Goal: Task Accomplishment & Management: Use online tool/utility

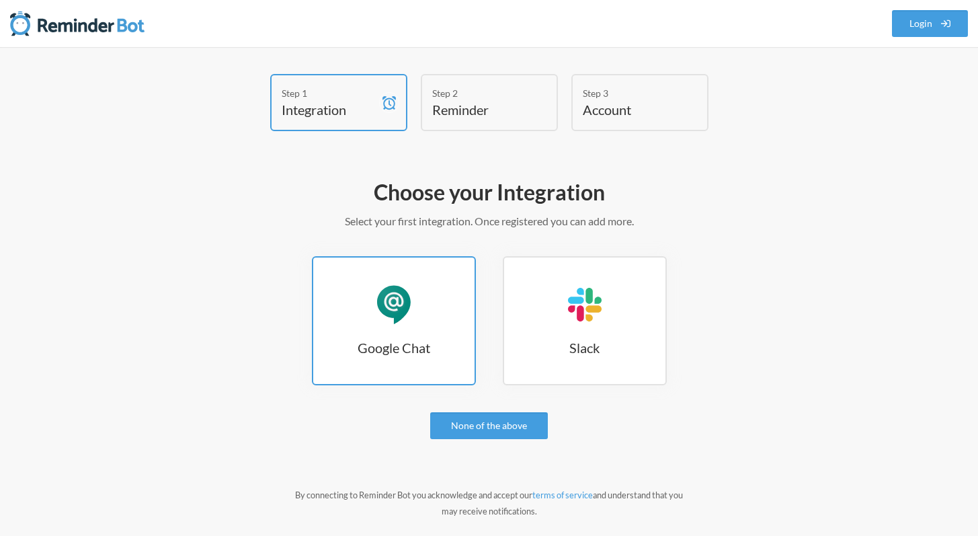
click at [368, 309] on link "Google Chat Google Chat" at bounding box center [394, 320] width 164 height 129
click at [421, 327] on link "Google Chat Google Chat" at bounding box center [394, 320] width 164 height 129
click at [414, 298] on link "Google Chat Google Chat" at bounding box center [394, 320] width 164 height 129
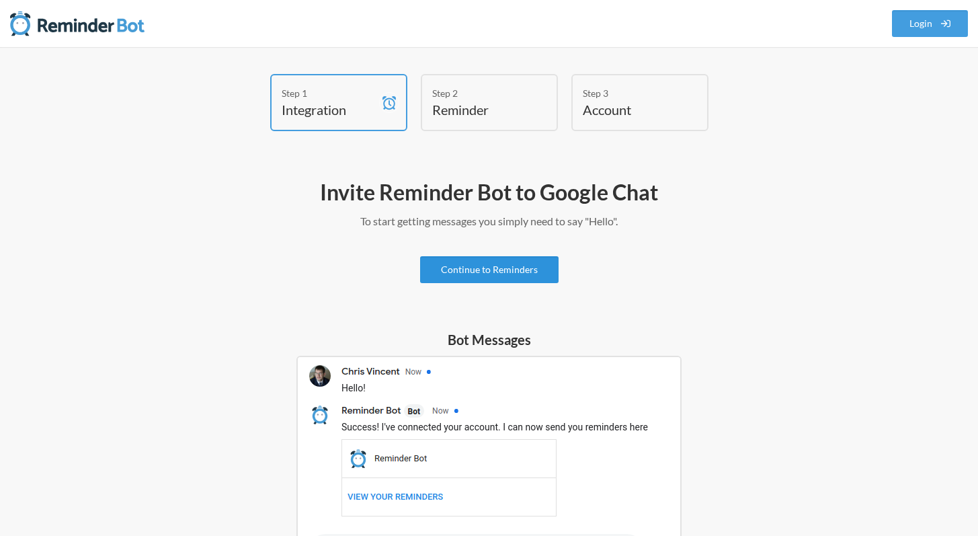
click at [507, 272] on link "Continue to Reminders" at bounding box center [489, 269] width 138 height 27
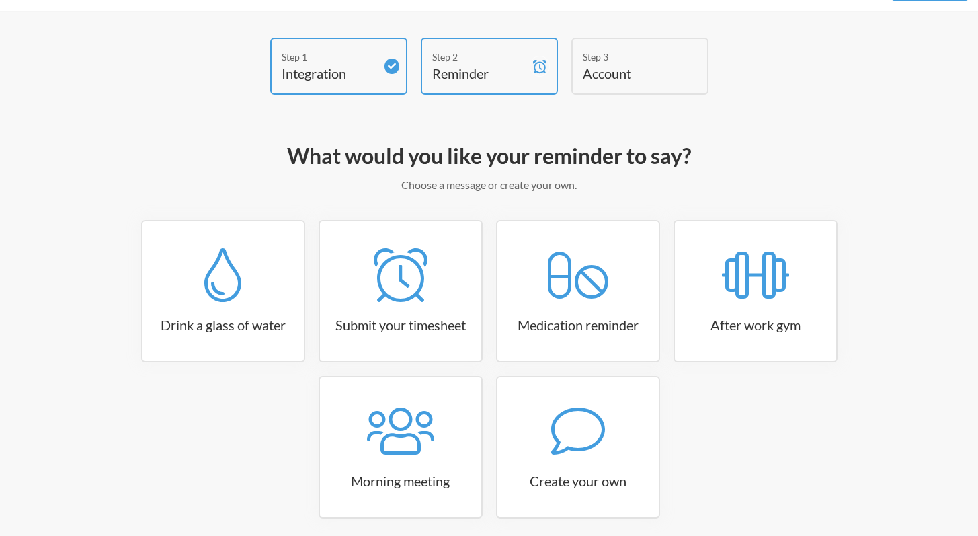
scroll to position [92, 0]
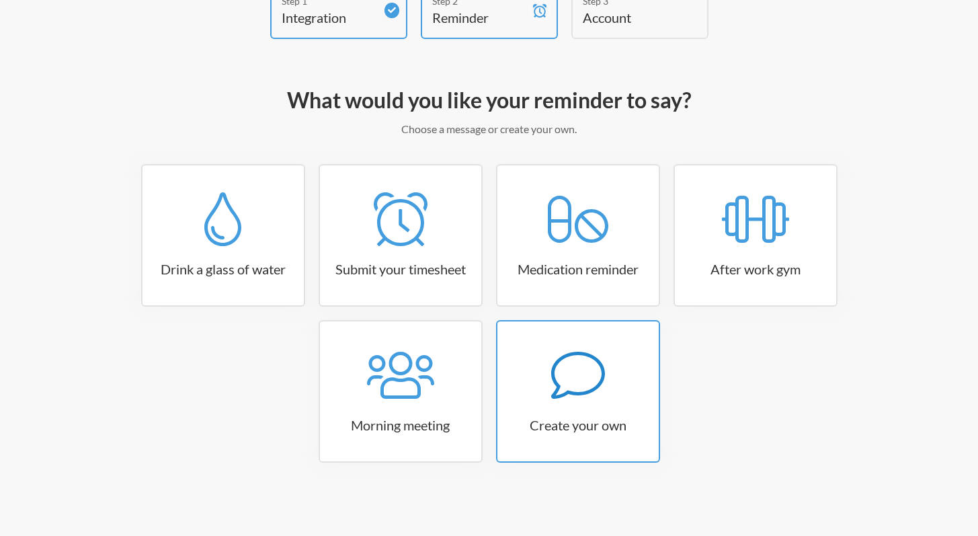
click at [577, 404] on link "Create your own" at bounding box center [578, 391] width 164 height 142
select select "10:30:00"
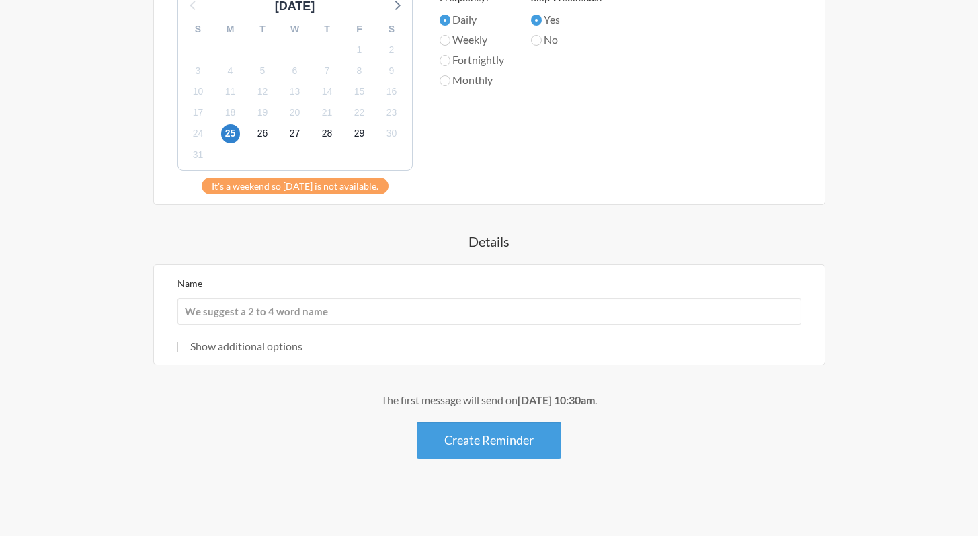
scroll to position [0, 0]
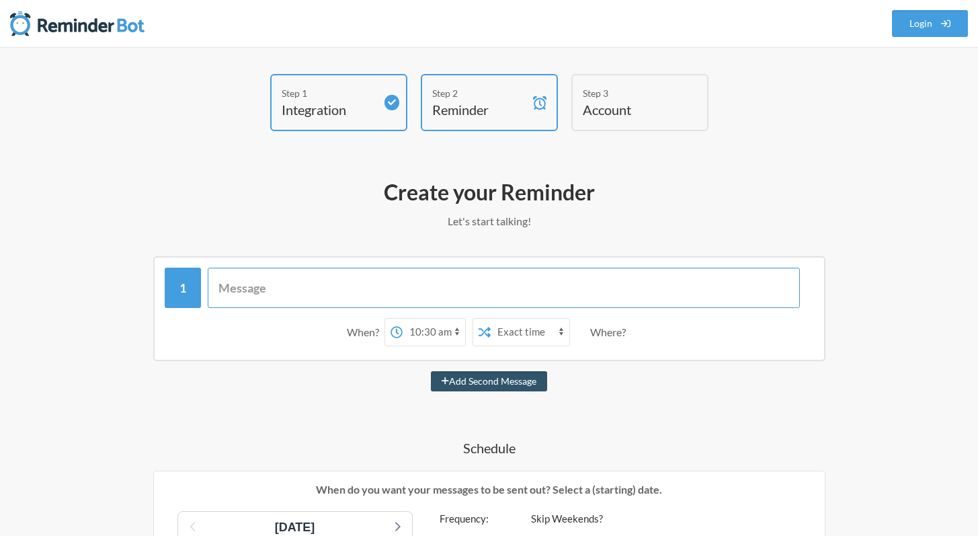
click at [281, 291] on input "text" at bounding box center [504, 287] width 592 height 40
type input "don't"
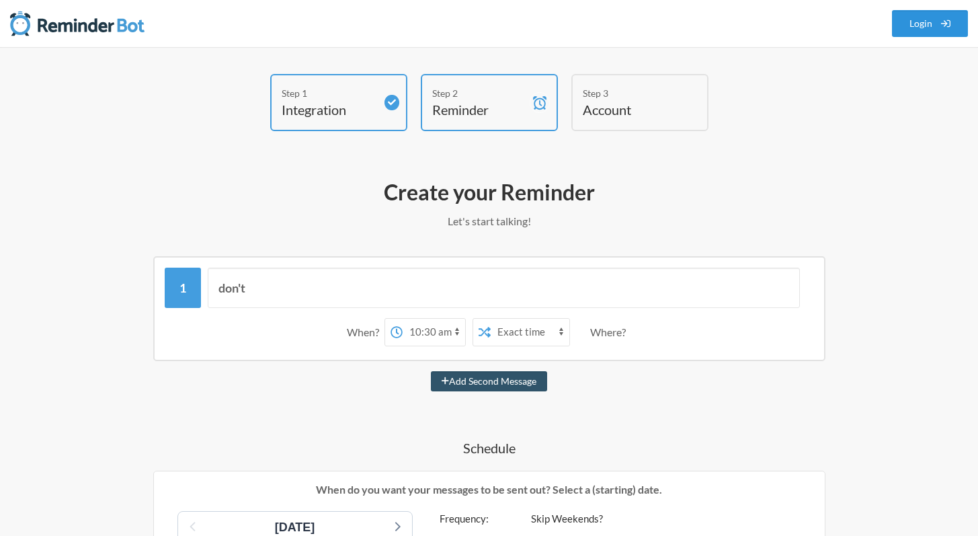
click at [929, 24] on link "Login" at bounding box center [930, 23] width 77 height 27
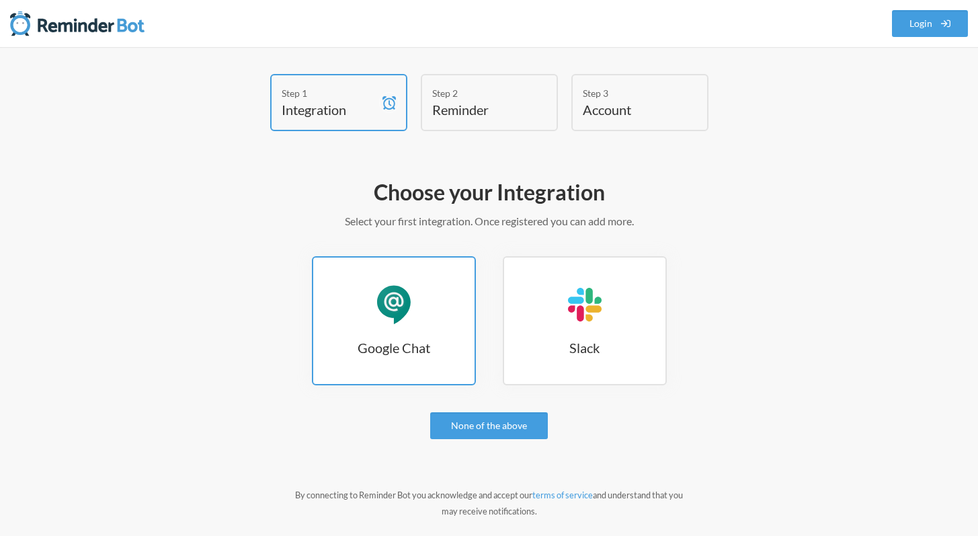
click at [399, 325] on link "Google Chat Google Chat" at bounding box center [394, 320] width 164 height 129
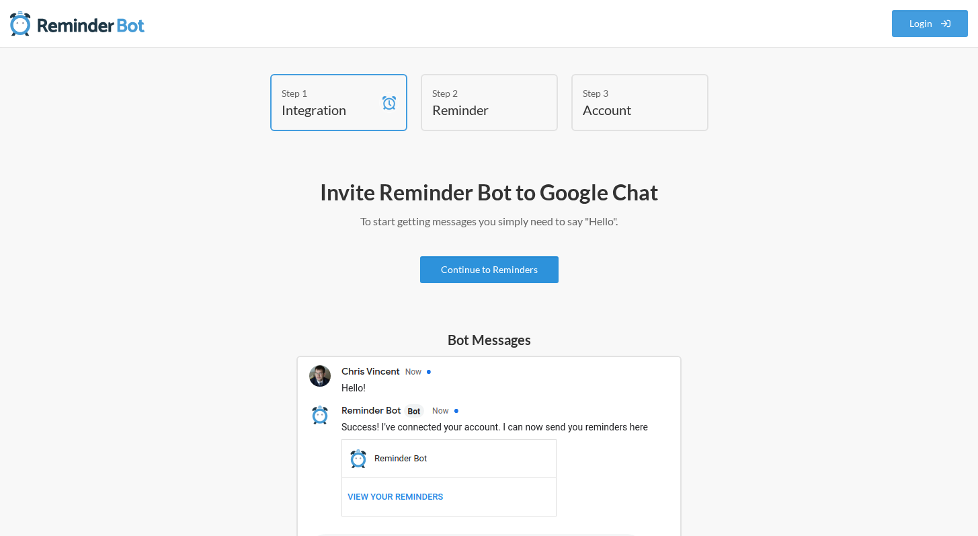
click at [493, 262] on link "Continue to Reminders" at bounding box center [489, 269] width 138 height 27
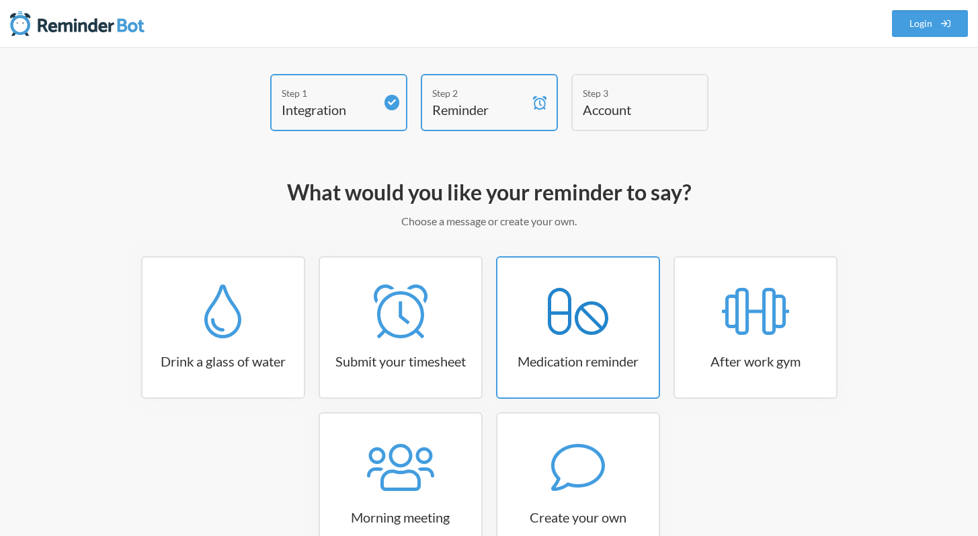
scroll to position [92, 0]
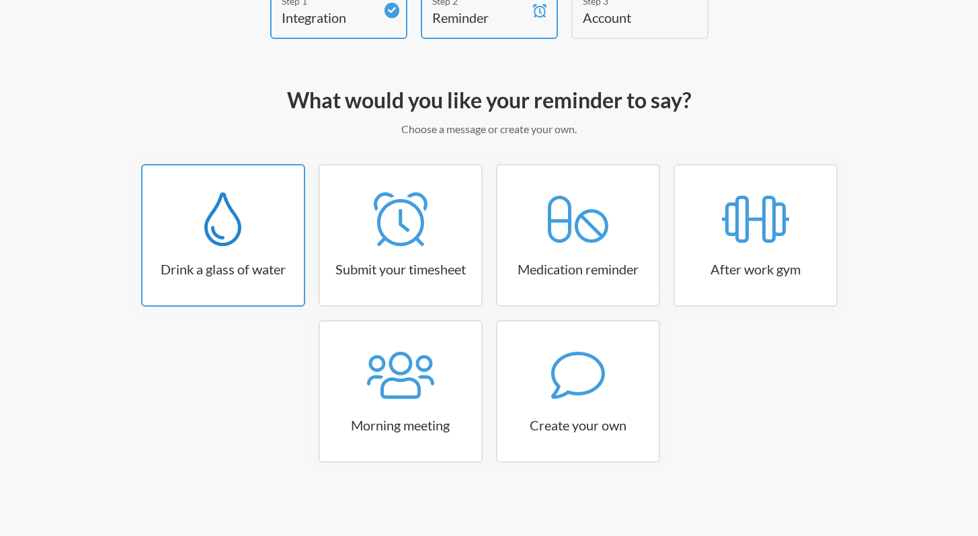
click at [231, 229] on icon at bounding box center [222, 219] width 37 height 54
select select "06:30:00"
select select "true"
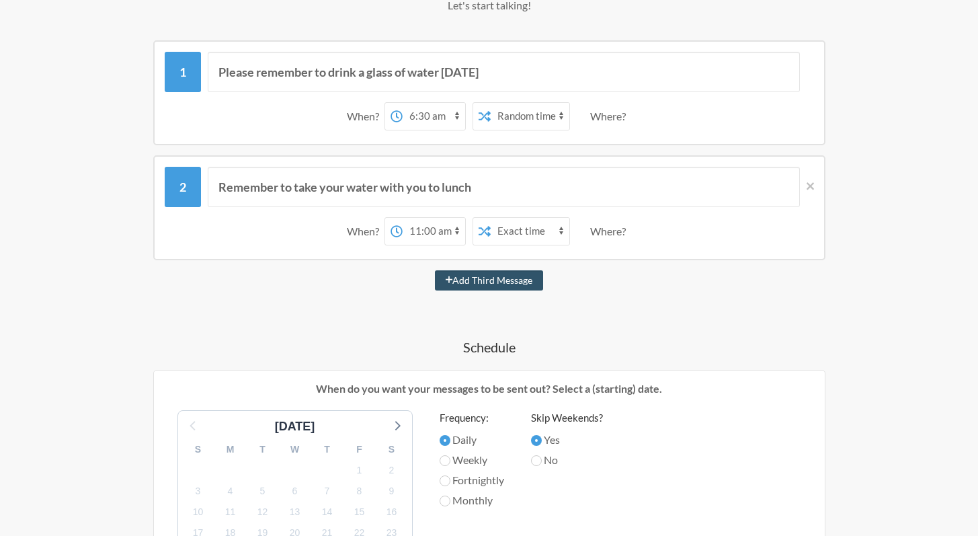
scroll to position [80, 0]
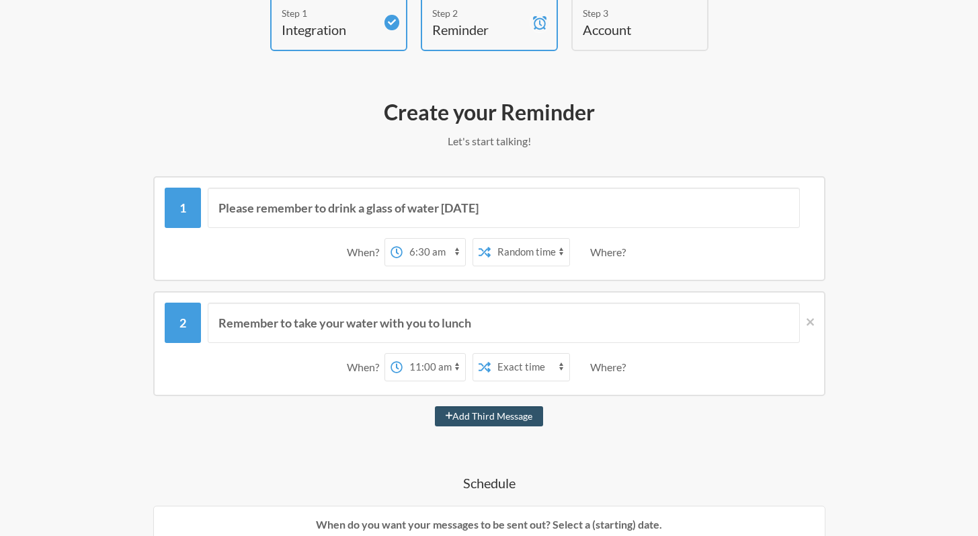
click at [457, 248] on select "12:00 am 12:15 am 12:30 am 12:45 am 1:00 am 1:15 am 1:30 am 1:45 am 2:00 am 2:1…" at bounding box center [434, 252] width 63 height 27
click at [457, 362] on select "12:00 am 12:15 am 12:30 am 12:45 am 1:00 am 1:15 am 1:30 am 1:45 am 2:00 am 2:1…" at bounding box center [434, 367] width 63 height 27
select select "12:00:00"
click at [538, 368] on select "Exact time Random time" at bounding box center [530, 367] width 79 height 27
click at [454, 247] on select "12:00 am 12:15 am 12:30 am 12:45 am 1:00 am 1:15 am 1:30 am 1:45 am 2:00 am 2:1…" at bounding box center [434, 252] width 63 height 27
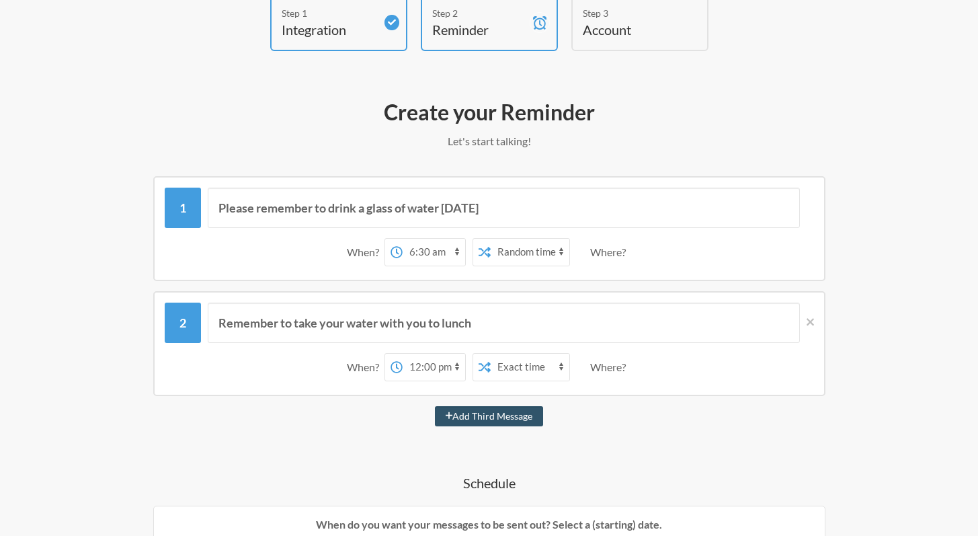
select select "09:00:00"
click at [557, 250] on select "Exact time Random time" at bounding box center [530, 252] width 79 height 27
select select "false"
click at [614, 252] on div "Where?" at bounding box center [610, 252] width 41 height 28
click at [637, 247] on div "When? 12:00 am 12:15 am 12:30 am 12:45 am 1:00 am 1:15 am 1:30 am 1:45 am 2:00 …" at bounding box center [489, 252] width 649 height 42
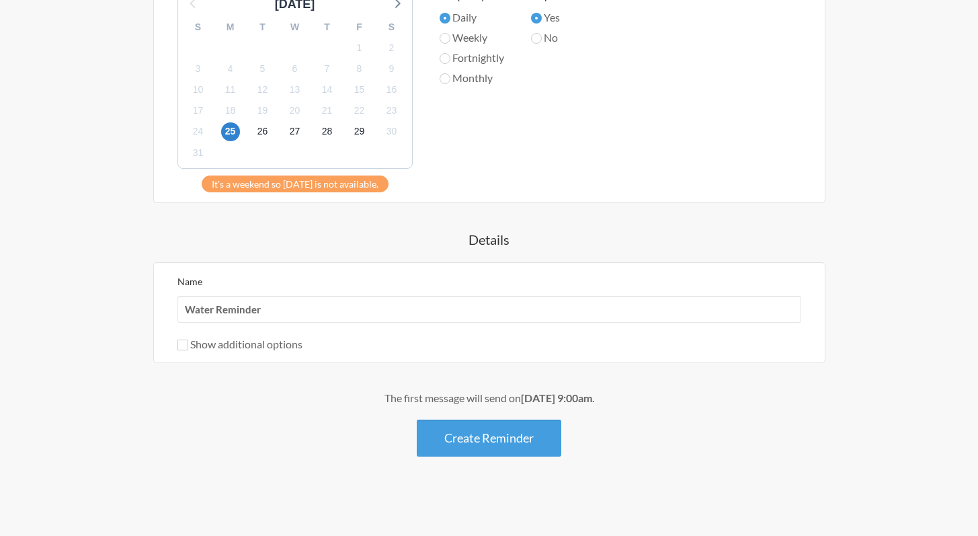
scroll to position [638, 0]
click at [490, 443] on button "Create Reminder" at bounding box center [489, 437] width 144 height 37
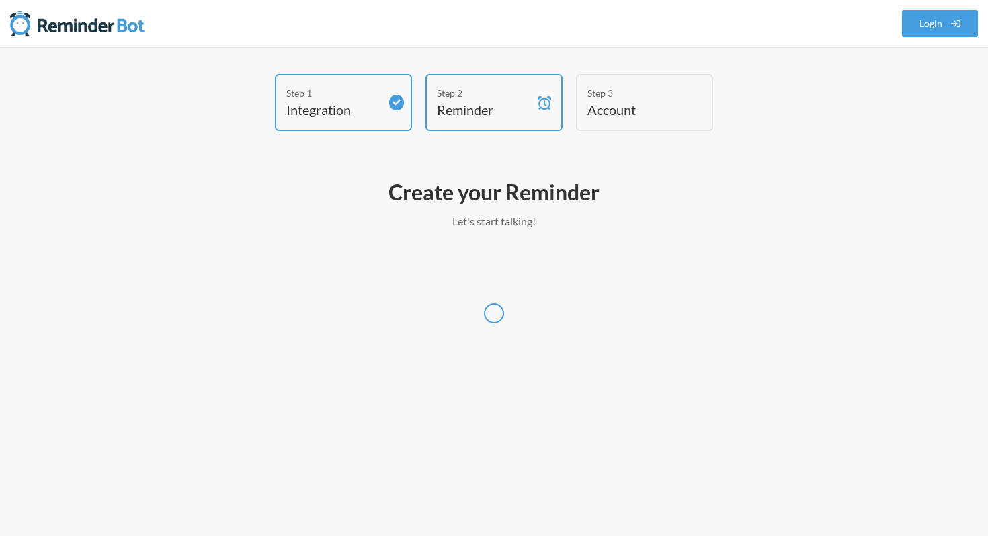
select select "America/Chicago"
select select "US"
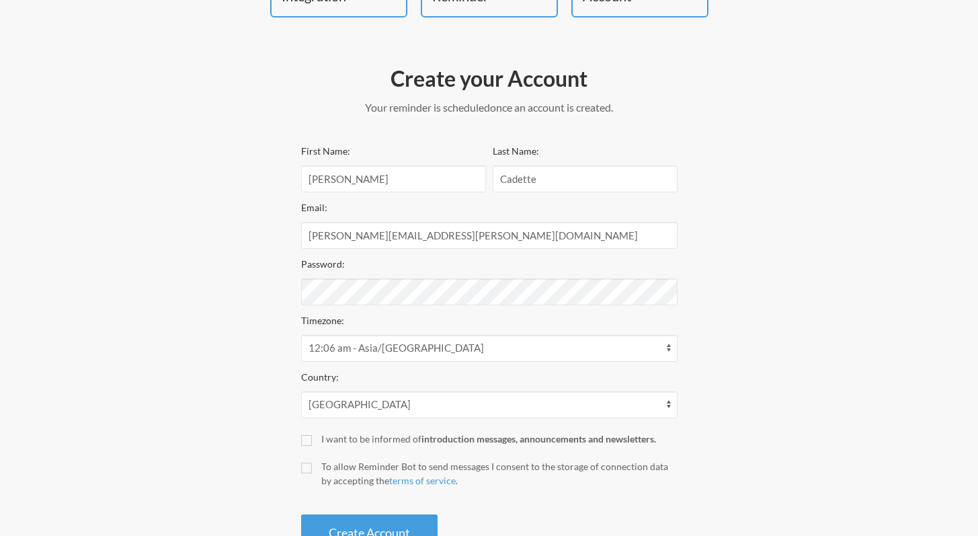
scroll to position [162, 0]
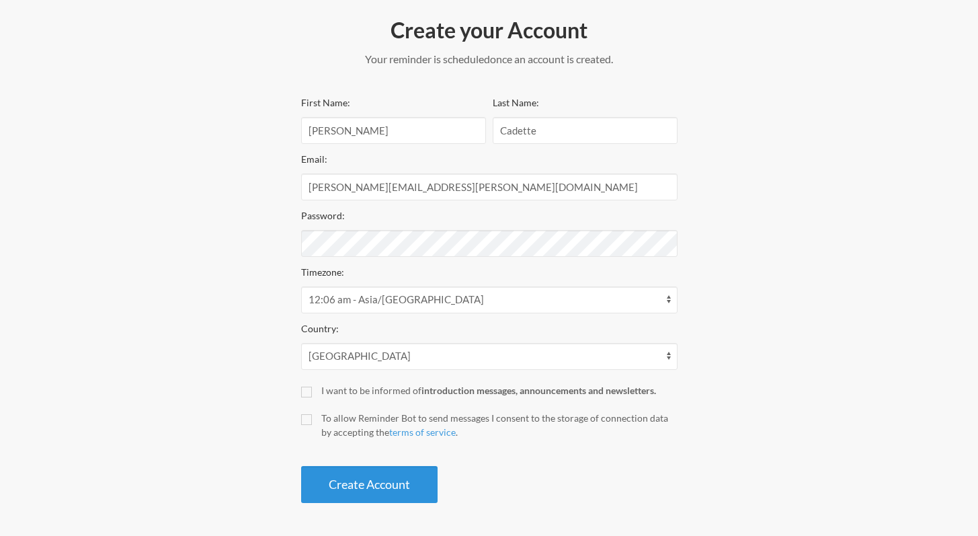
click at [381, 485] on button "Create Account" at bounding box center [369, 484] width 136 height 37
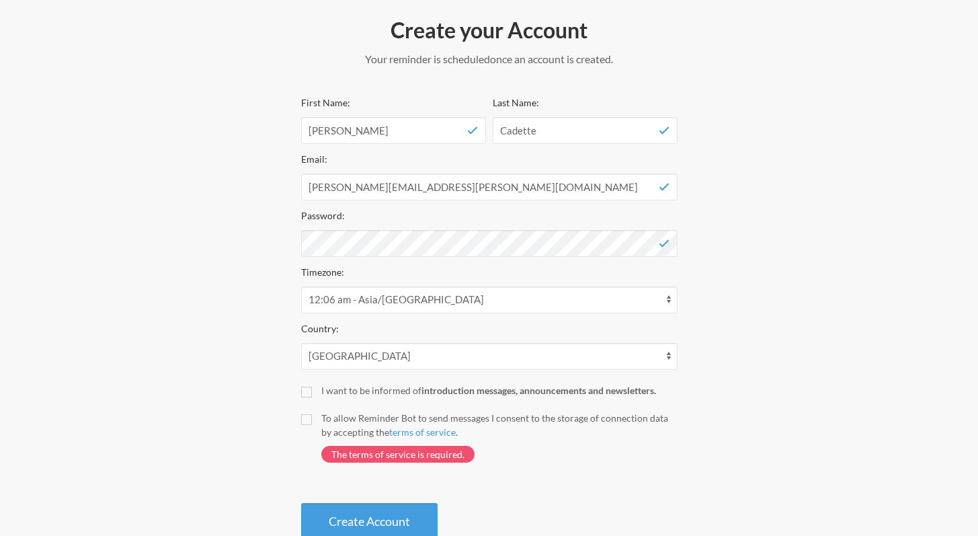
click at [313, 419] on label "To allow Reminder Bot to send messages I consent to the storage of connection d…" at bounding box center [489, 443] width 376 height 65
click at [312, 419] on input "To allow Reminder Bot to send messages I consent to the storage of connection d…" at bounding box center [306, 419] width 11 height 11
checkbox input "true"
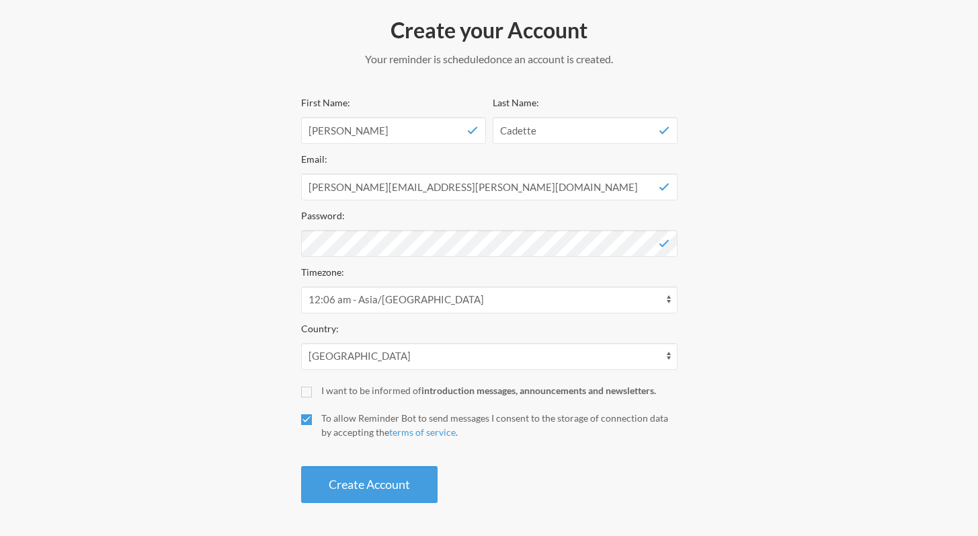
click at [305, 397] on div "First Name: Trevor Last Name: Cadette Email: trevor.cadette@actionbehavior.com …" at bounding box center [489, 298] width 376 height 409
click at [306, 394] on input "I want to be informed of introduction messages, announcements and newsletters." at bounding box center [306, 391] width 11 height 11
checkbox input "true"
click at [370, 478] on button "Create Account" at bounding box center [369, 484] width 136 height 37
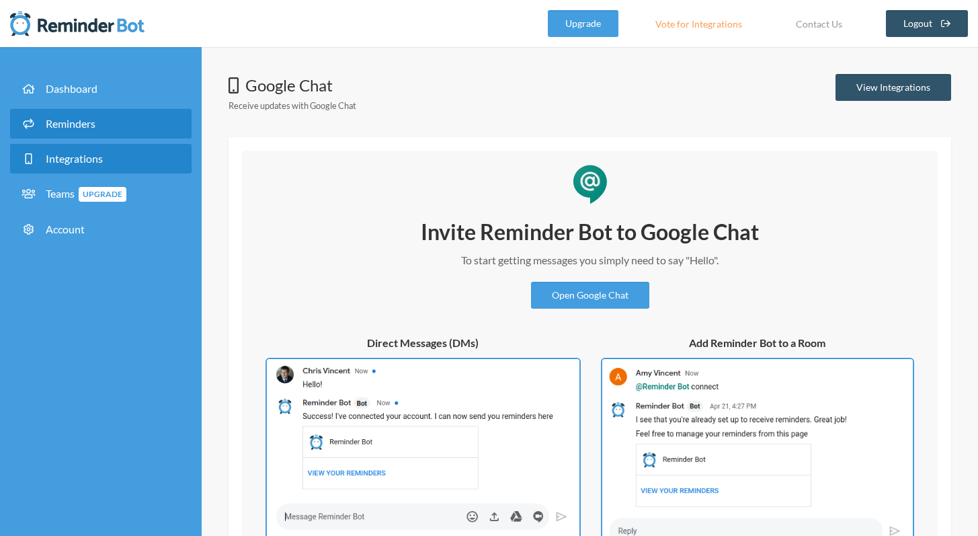
click at [110, 121] on link "Reminders" at bounding box center [100, 124] width 181 height 30
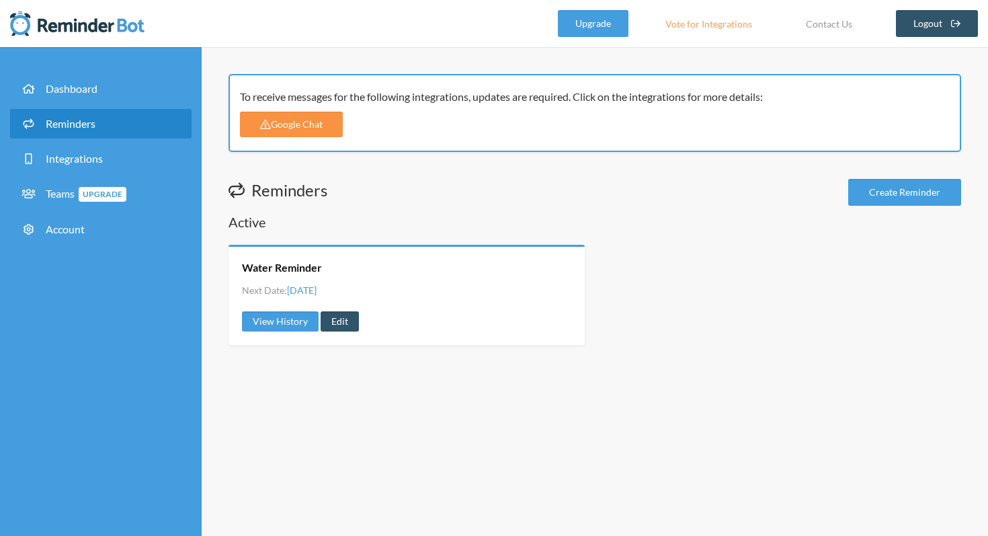
click at [313, 126] on link "Google Chat" at bounding box center [291, 125] width 103 height 26
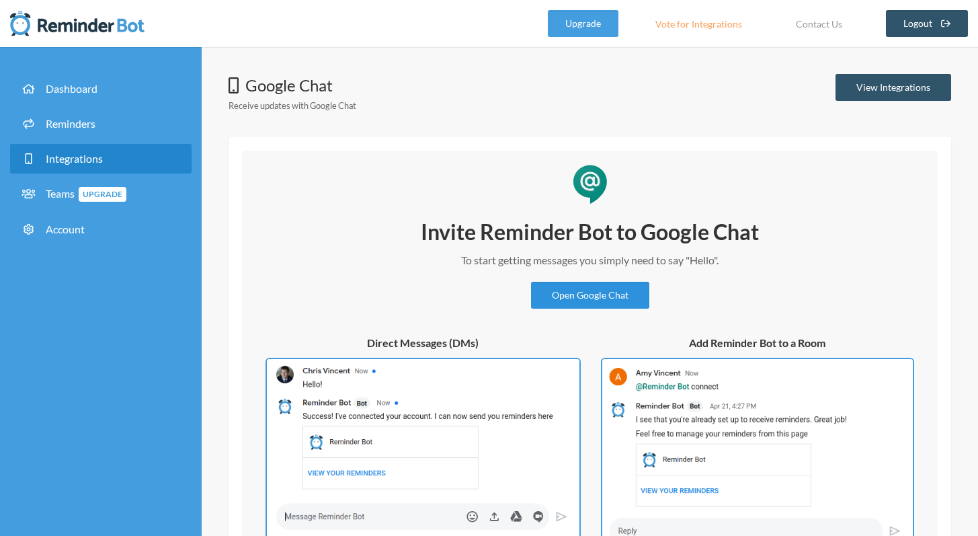
click at [606, 300] on link "Open Google Chat" at bounding box center [590, 295] width 118 height 27
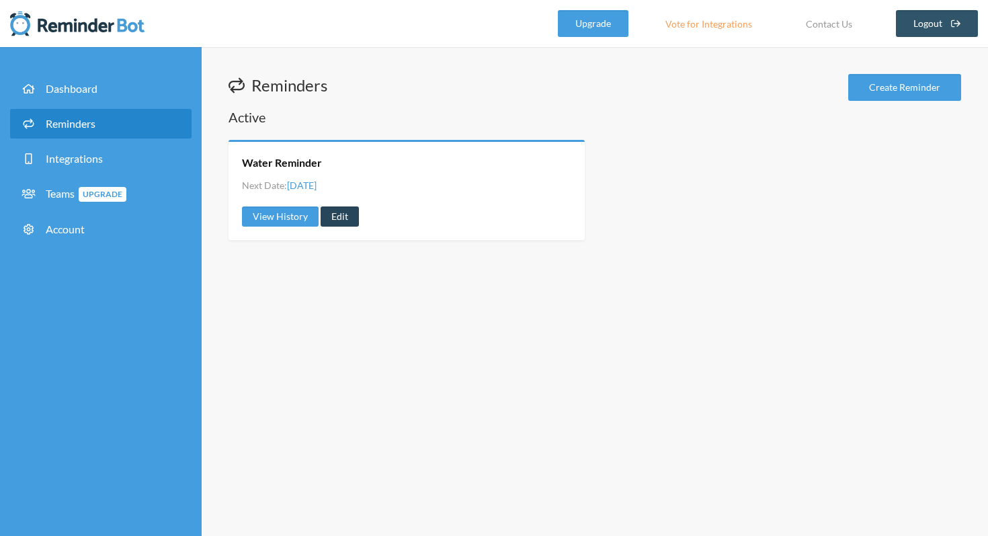
click at [344, 215] on link "Edit" at bounding box center [340, 216] width 38 height 20
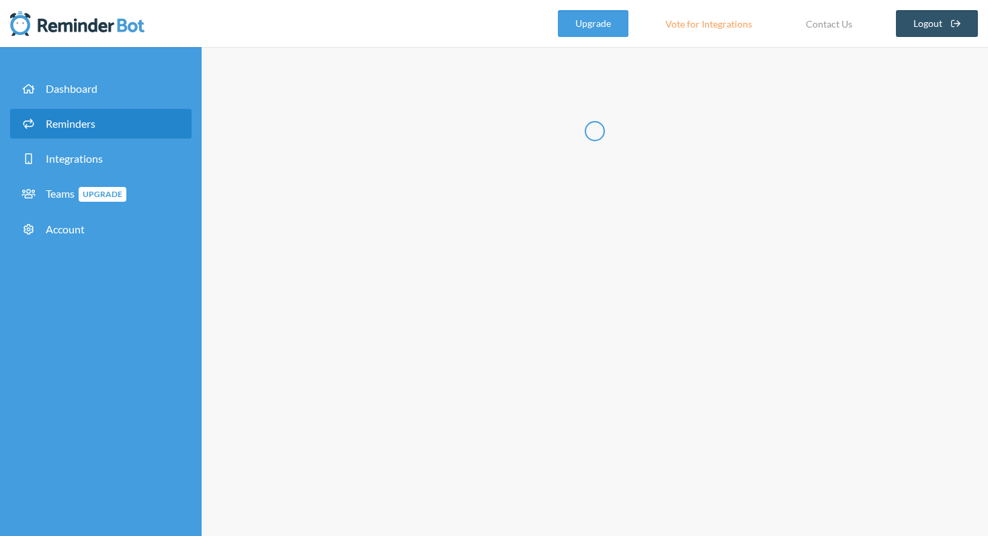
type input "Water Reminder"
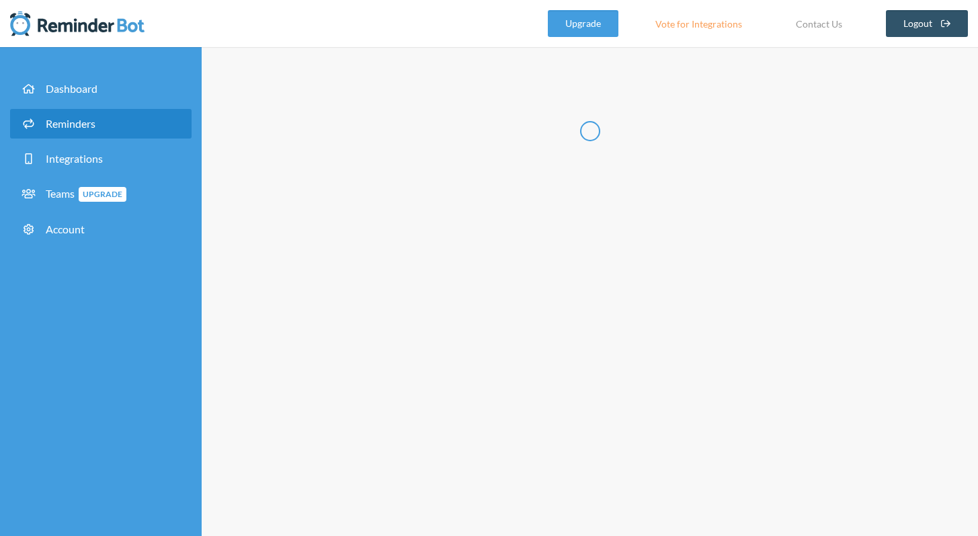
select select "09:00:00"
select select "12:00:00"
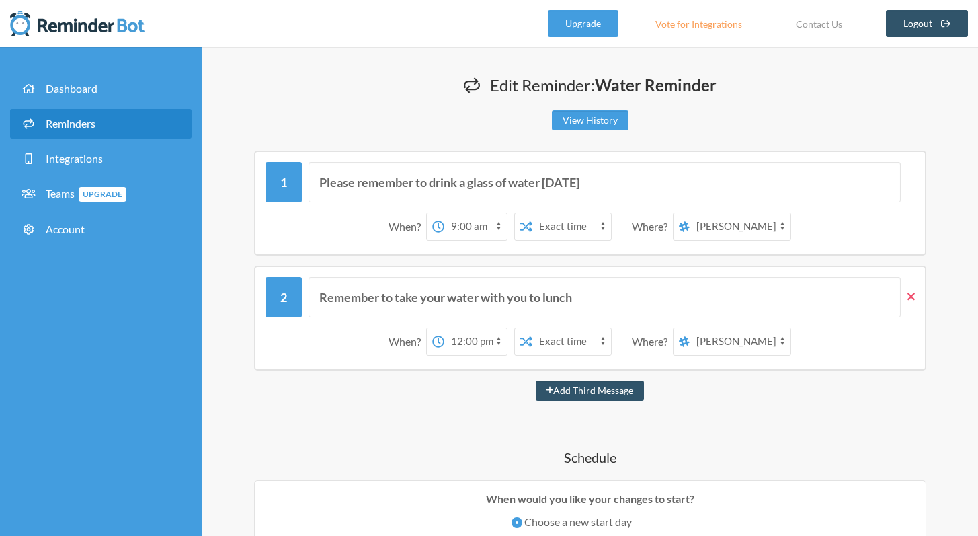
click at [913, 297] on icon at bounding box center [910, 296] width 7 height 12
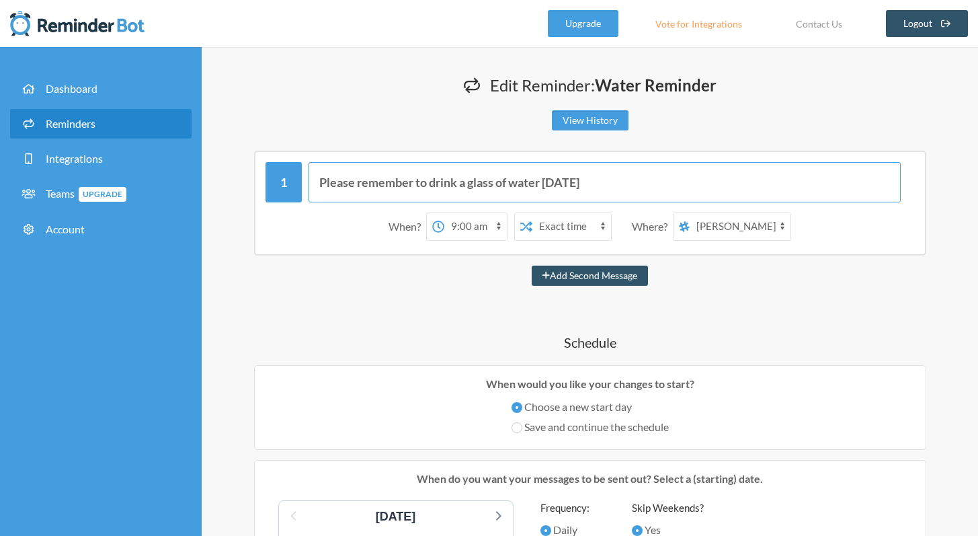
click at [416, 167] on input "Please remember to drink a glass of water [DATE]" at bounding box center [604, 182] width 592 height 40
click at [422, 182] on input "Please remember to drink a glass of water [DATE]" at bounding box center [604, 182] width 592 height 40
drag, startPoint x: 429, startPoint y: 179, endPoint x: 248, endPoint y: 177, distance: 180.8
click at [248, 177] on div "Please remember to drink a glass of water [DATE] When? 12:00 am 12:15 am 12:30 …" at bounding box center [590, 203] width 722 height 105
drag, startPoint x: 476, startPoint y: 182, endPoint x: 350, endPoint y: 181, distance: 125.7
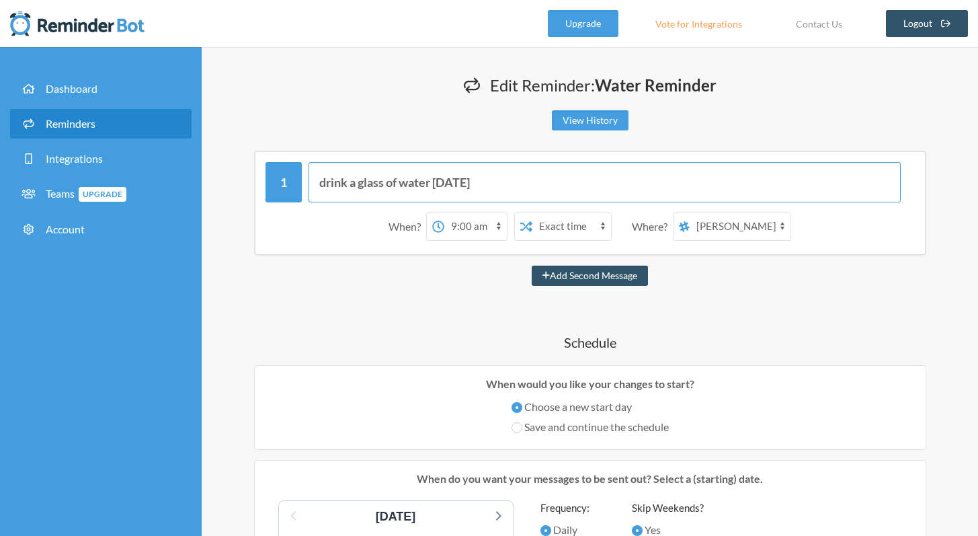
click at [350, 181] on input "drink a glass of water [DATE]" at bounding box center [604, 182] width 592 height 40
type input "drink water"
click at [596, 280] on button "Add Second Message" at bounding box center [590, 275] width 116 height 20
select select "10:00:00"
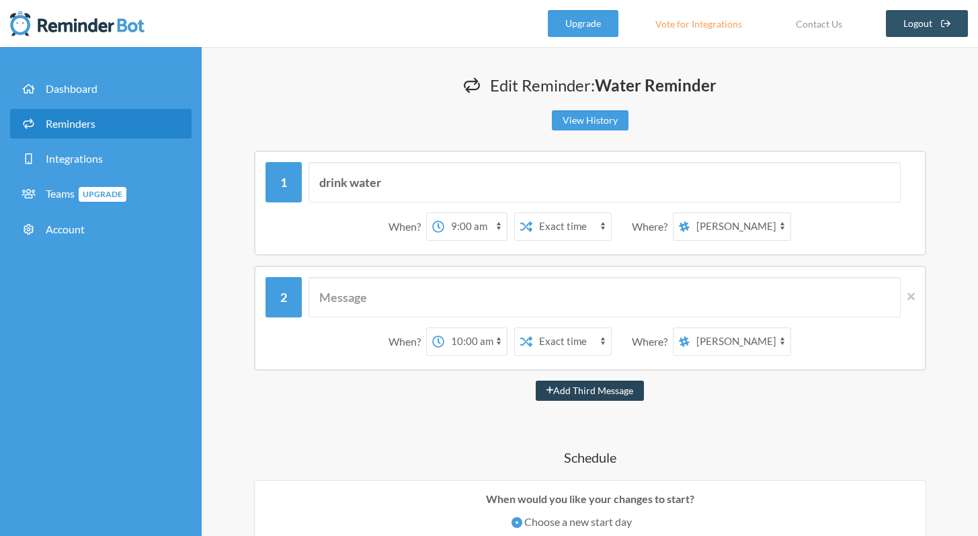
click at [602, 392] on button "Add Third Message" at bounding box center [590, 390] width 109 height 20
select select "11:00:00"
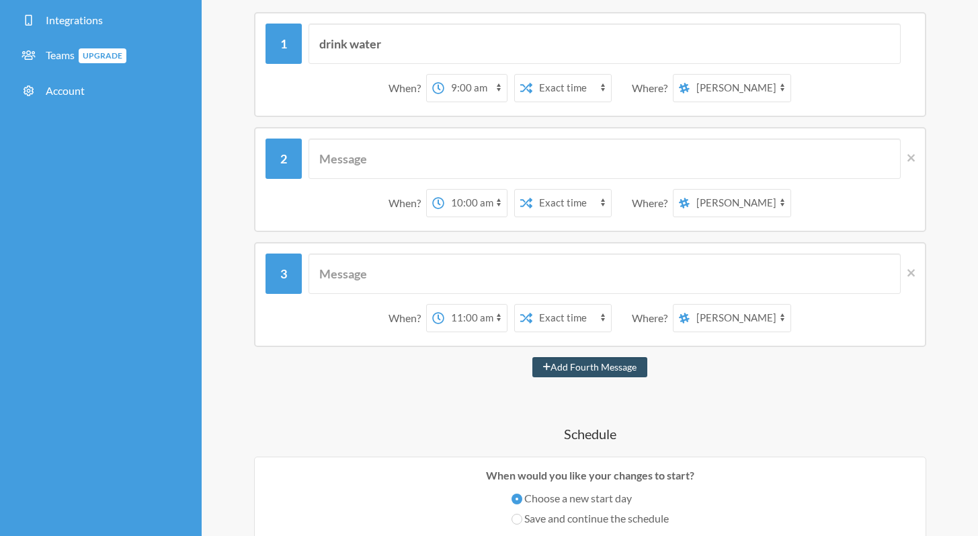
scroll to position [139, 0]
click at [590, 370] on button "Add Fourth Message" at bounding box center [589, 366] width 115 height 20
select select "12:00:00"
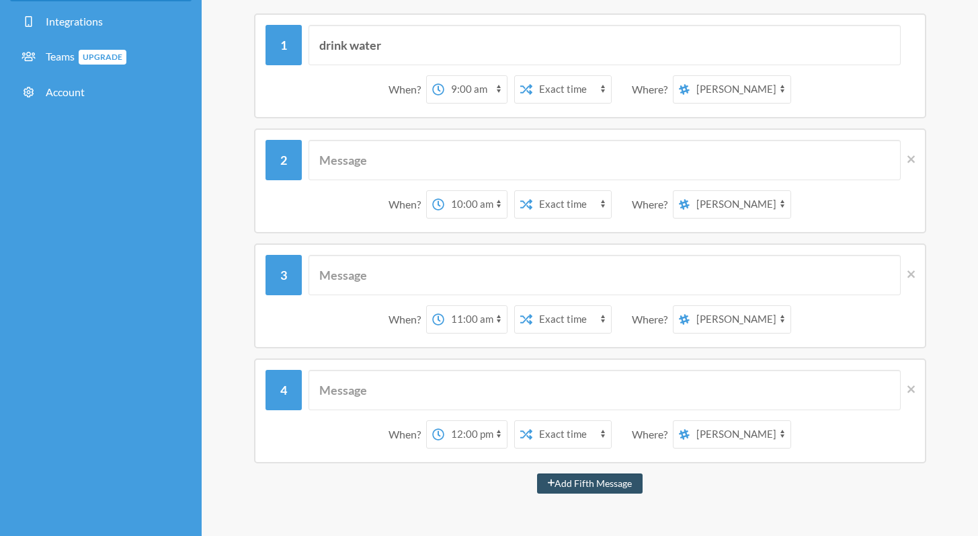
scroll to position [153, 0]
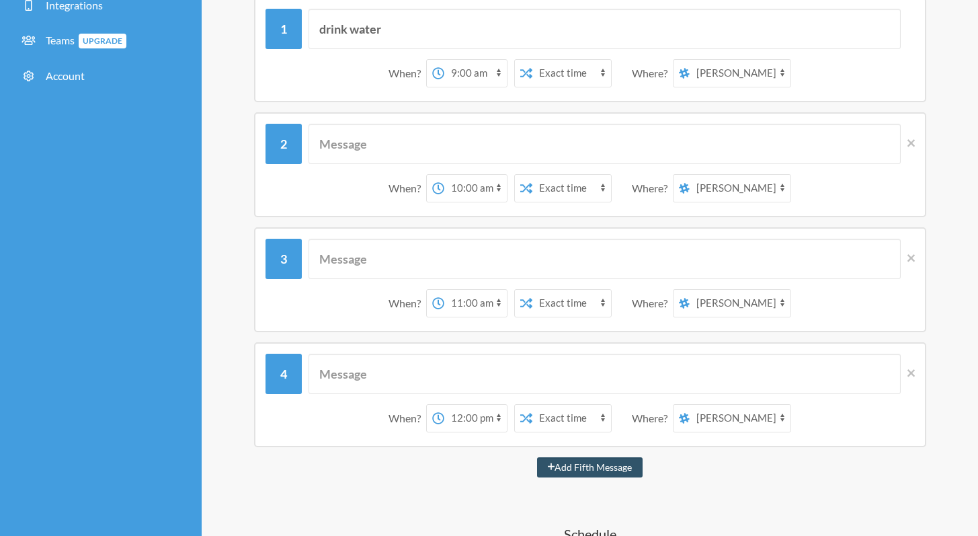
click at [464, 184] on select "12:00 am 12:15 am 12:30 am 12:45 am 1:00 am 1:15 am 1:30 am 1:45 am 2:00 am 2:1…" at bounding box center [475, 188] width 63 height 27
click at [911, 257] on icon at bounding box center [910, 257] width 7 height 7
select select "12:00:00"
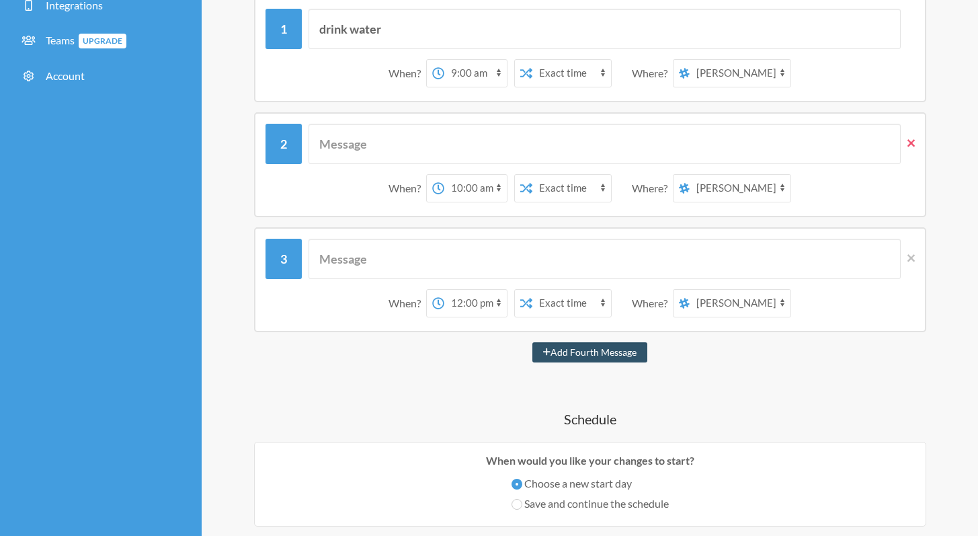
click at [910, 144] on icon at bounding box center [910, 143] width 7 height 12
select select "12:00:00"
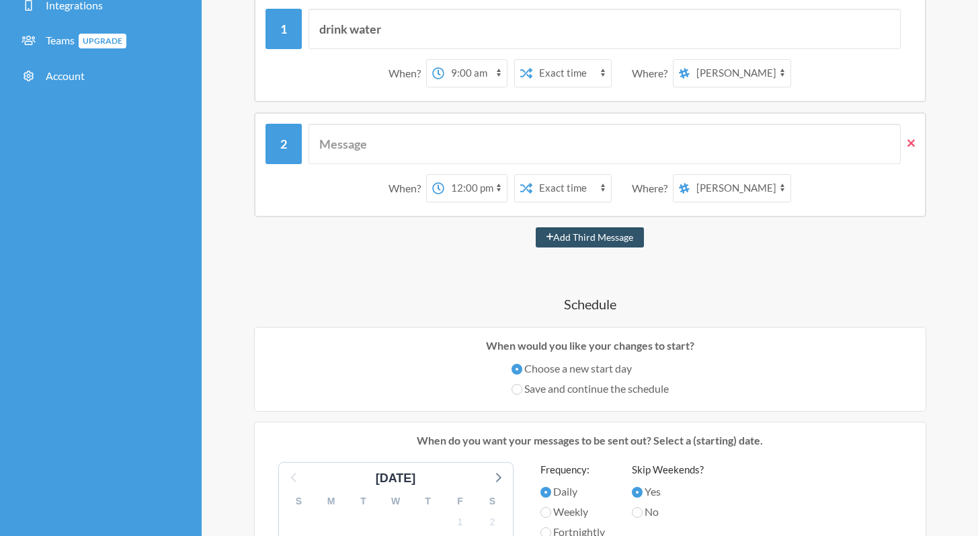
click at [910, 144] on icon at bounding box center [910, 143] width 7 height 12
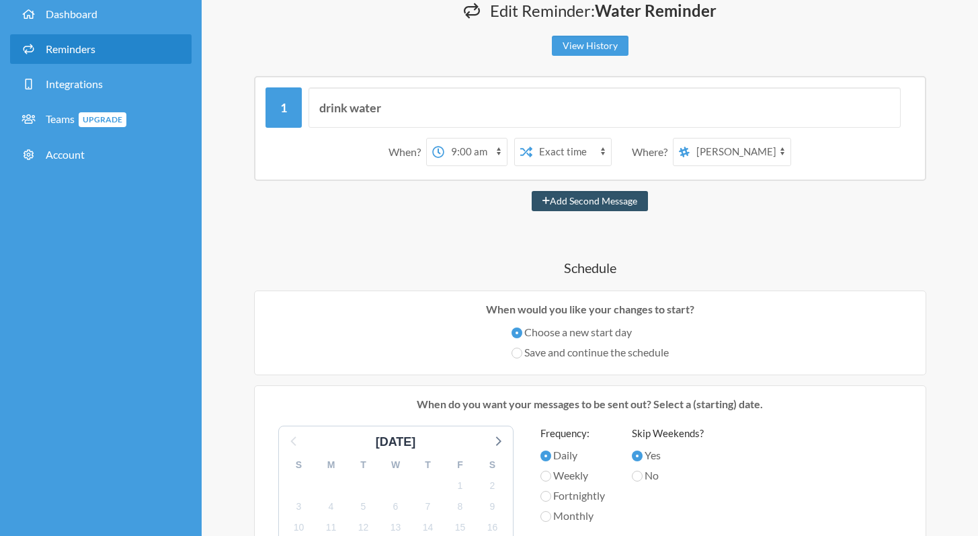
scroll to position [0, 0]
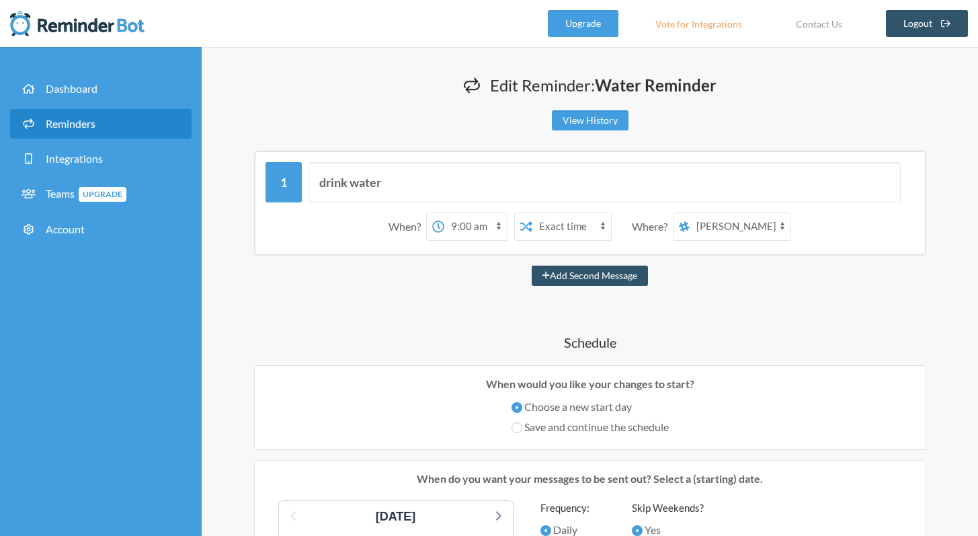
click at [653, 83] on strong "Water Reminder" at bounding box center [656, 84] width 122 height 19
click at [682, 83] on strong "Water Reminder" at bounding box center [656, 84] width 122 height 19
click at [692, 83] on strong "Water Reminder" at bounding box center [656, 84] width 122 height 19
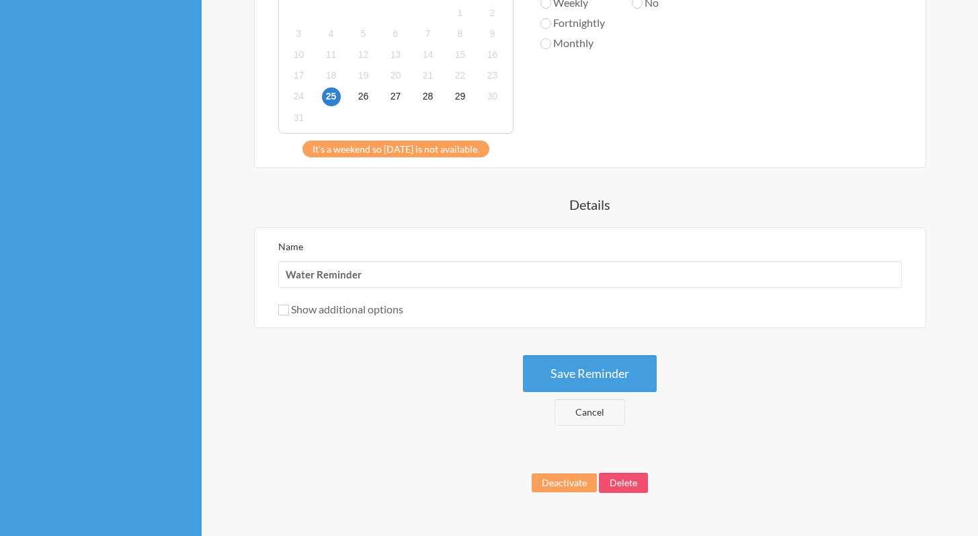
scroll to position [577, 0]
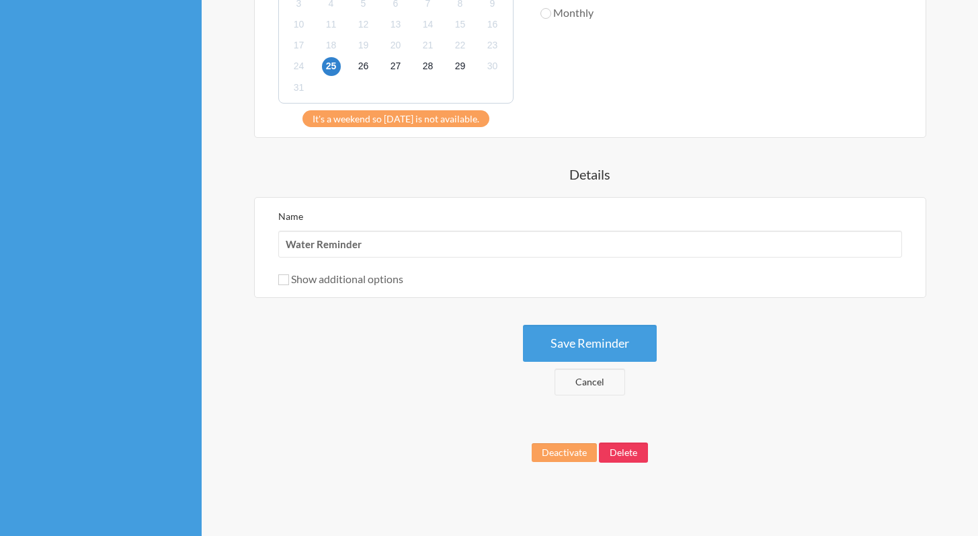
click at [628, 446] on button "Delete" at bounding box center [623, 452] width 49 height 20
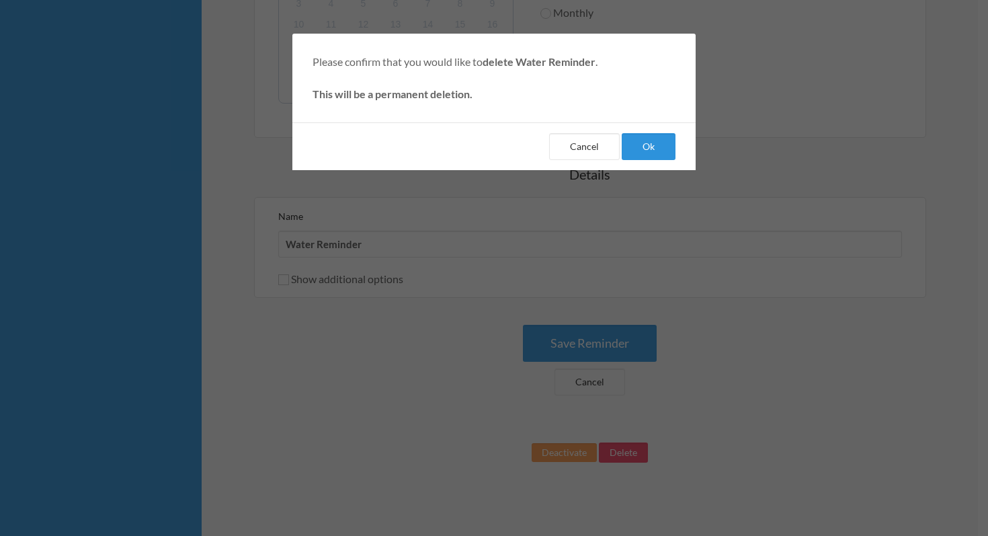
click at [651, 155] on button "Ok" at bounding box center [649, 146] width 54 height 27
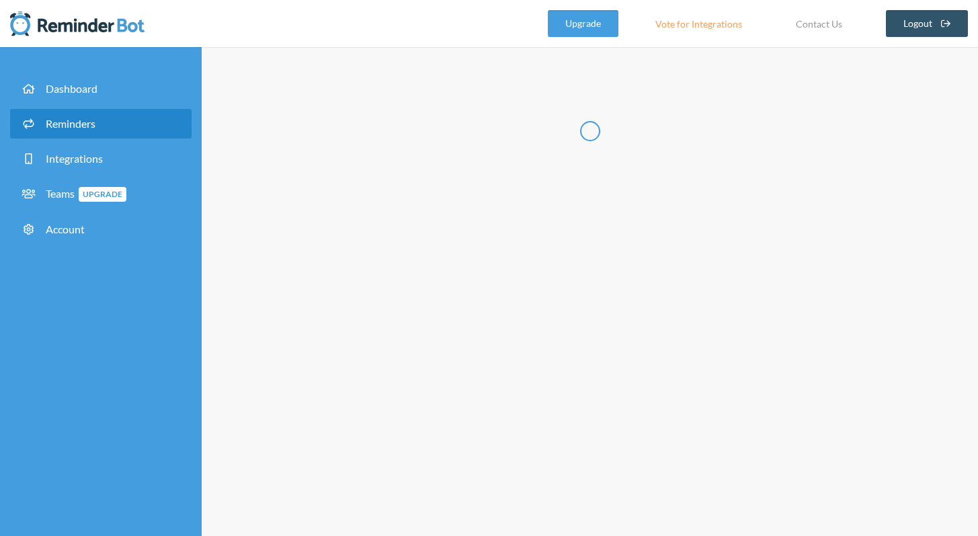
select select "08:30:00"
select select "09:30:00"
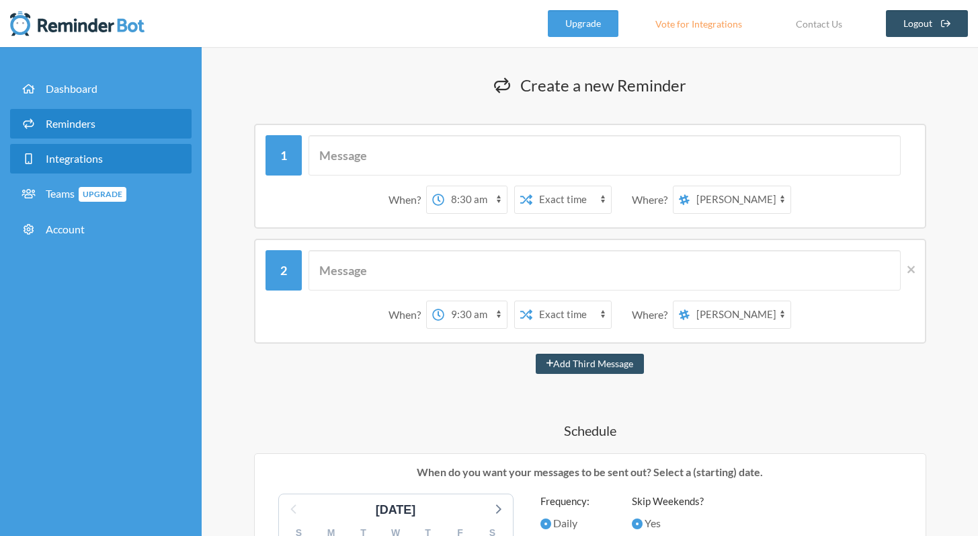
click at [91, 157] on span "Integrations" at bounding box center [74, 158] width 57 height 13
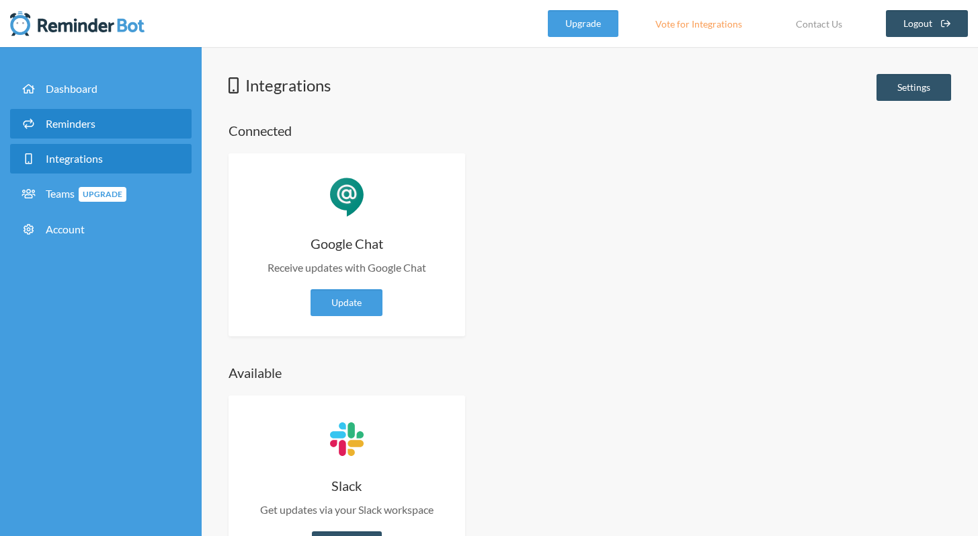
click at [103, 127] on link "Reminders" at bounding box center [100, 124] width 181 height 30
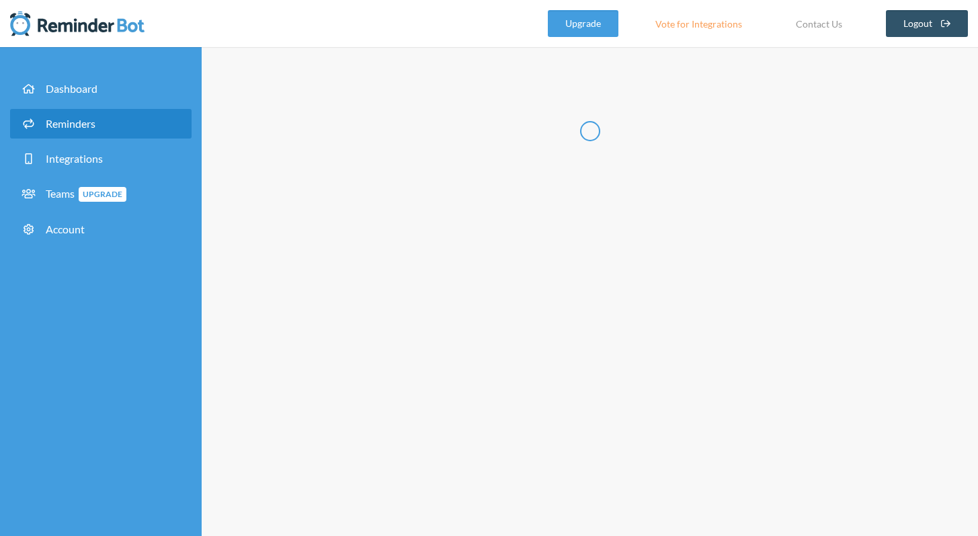
select select "10:30:00"
select select "11:30:00"
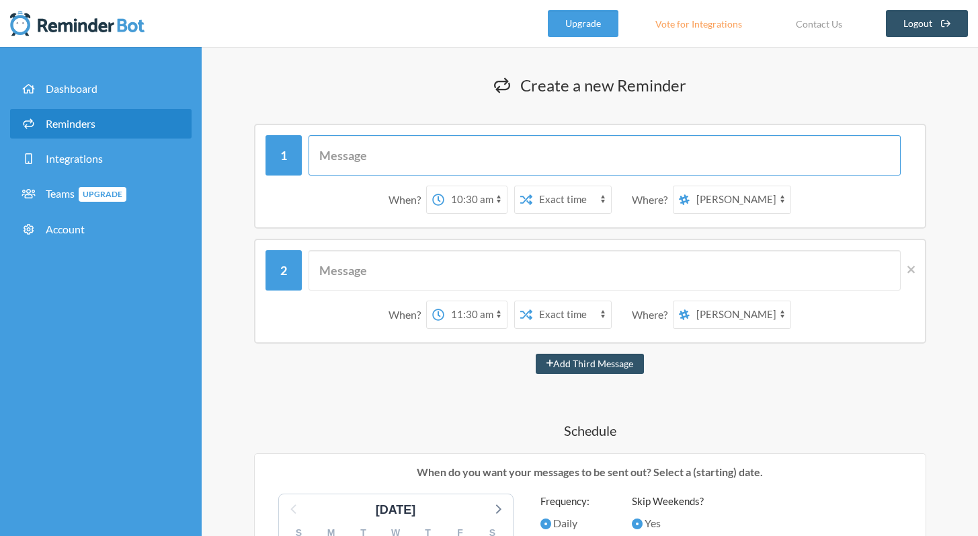
click at [494, 161] on input "text" at bounding box center [604, 155] width 592 height 40
click at [491, 155] on input "text" at bounding box center [604, 155] width 592 height 40
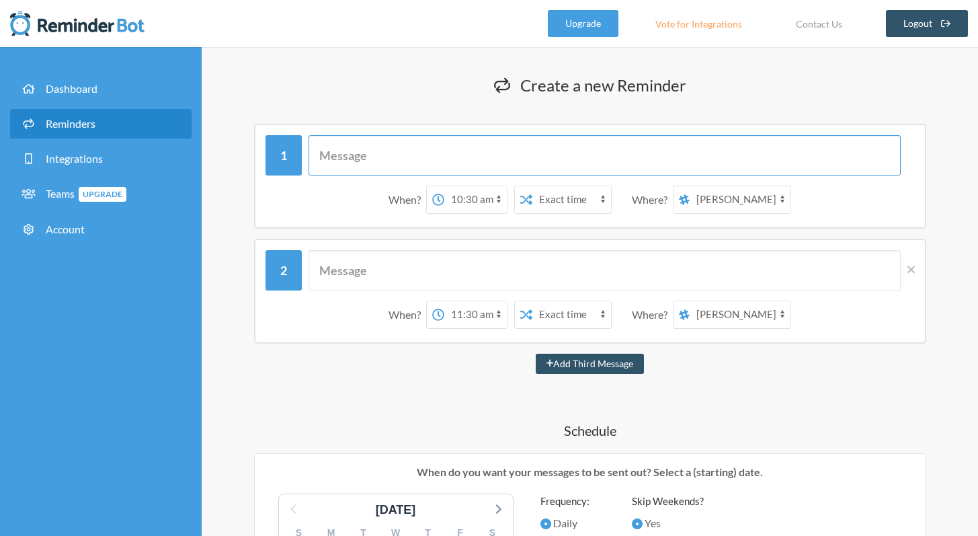
click at [490, 155] on input "text" at bounding box center [604, 155] width 592 height 40
type input "Clock in"
click at [488, 202] on select "12:00 am 12:15 am 12:30 am 12:45 am 1:00 am 1:15 am 1:30 am 1:45 am 2:00 am 2:1…" at bounding box center [475, 199] width 63 height 27
select select "08:00:00"
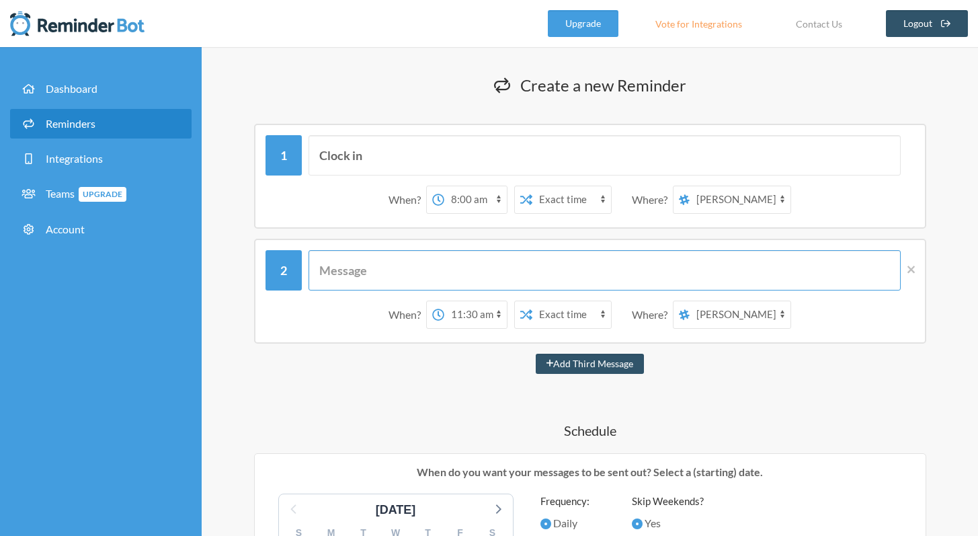
click at [362, 276] on input "text" at bounding box center [604, 270] width 592 height 40
type input "c"
type input "Clock out for lunch"
click at [486, 317] on select "12:00 am 12:15 am 12:30 am 12:45 am 1:00 am 1:15 am 1:30 am 1:45 am 2:00 am 2:1…" at bounding box center [475, 314] width 63 height 27
select select "12:00:00"
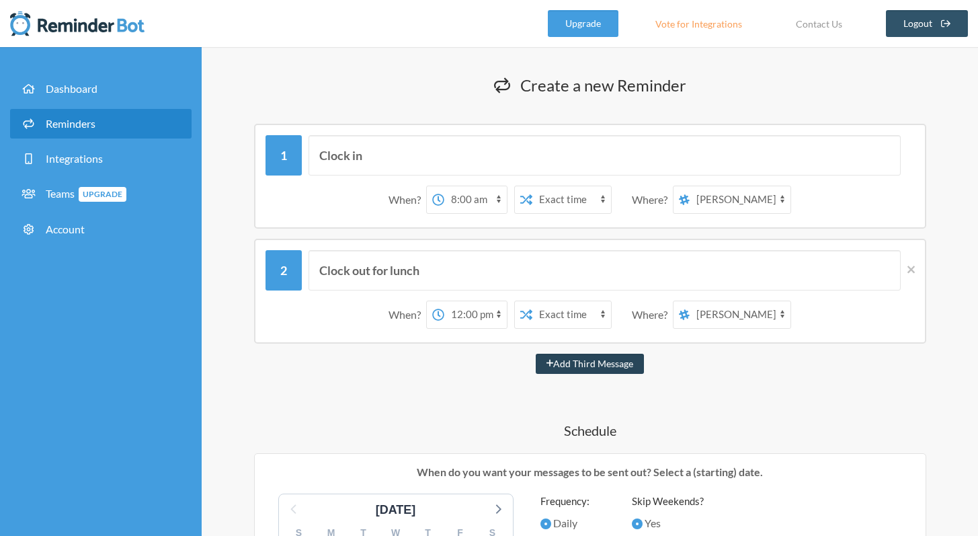
click at [599, 368] on button "Add Third Message" at bounding box center [590, 364] width 109 height 20
select select "13:00:00"
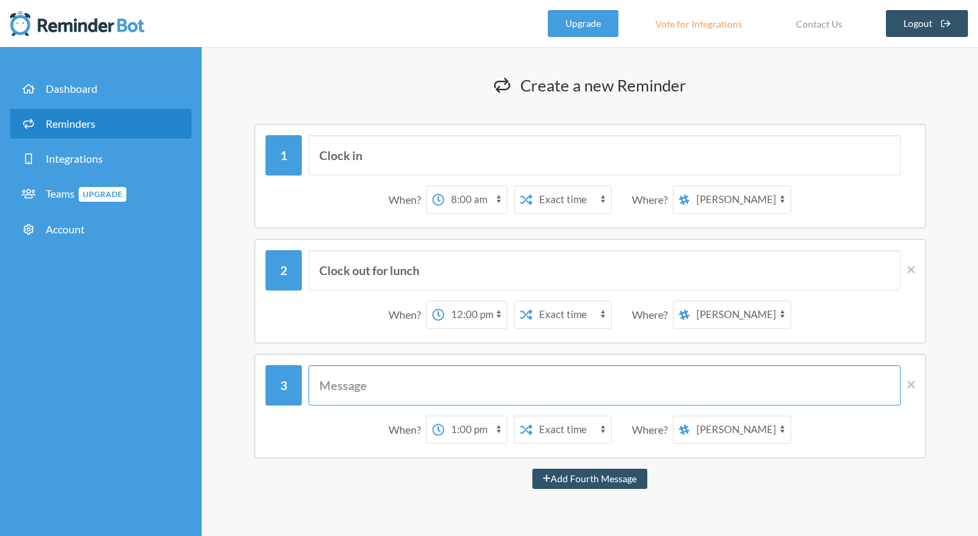
click at [364, 386] on input "text" at bounding box center [604, 385] width 592 height 40
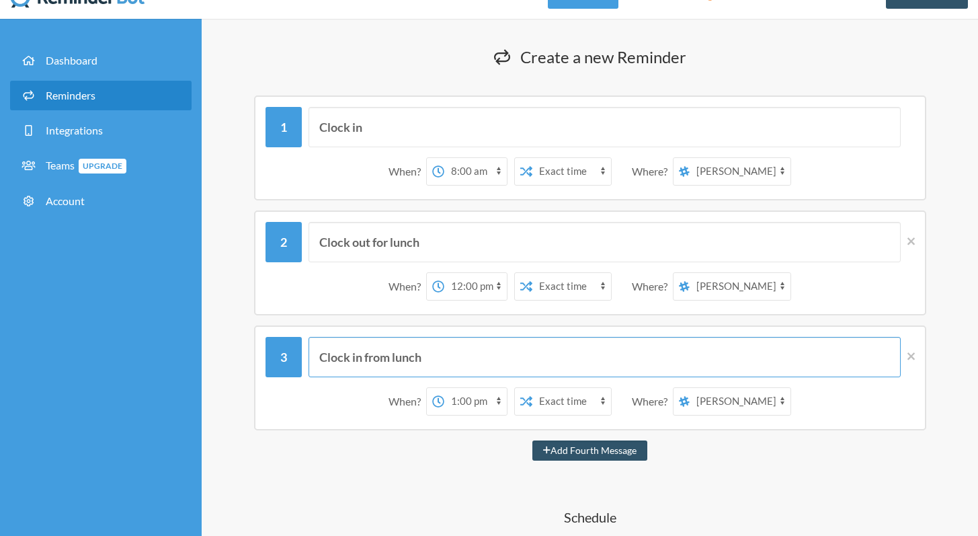
scroll to position [28, 0]
type input "Clock in from lunch"
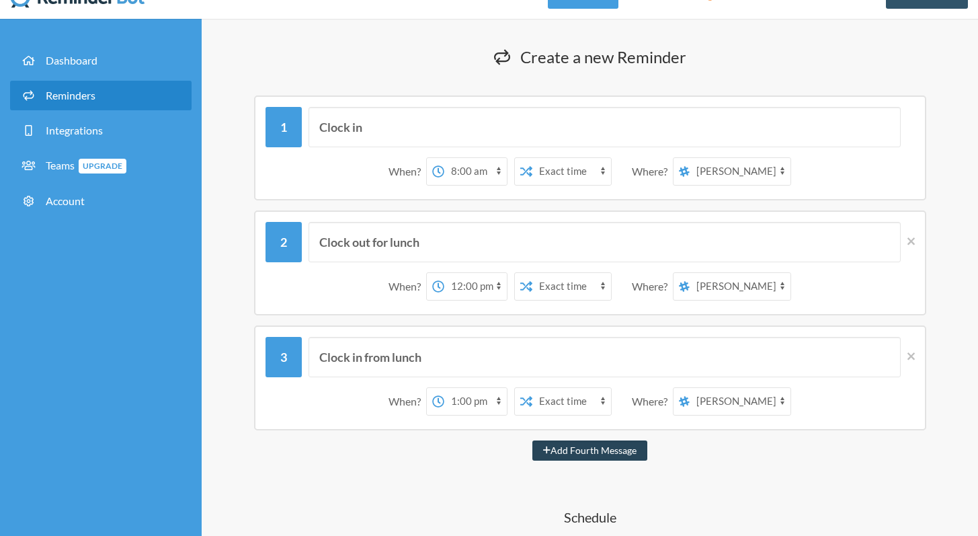
click at [610, 447] on button "Add Fourth Message" at bounding box center [589, 450] width 115 height 20
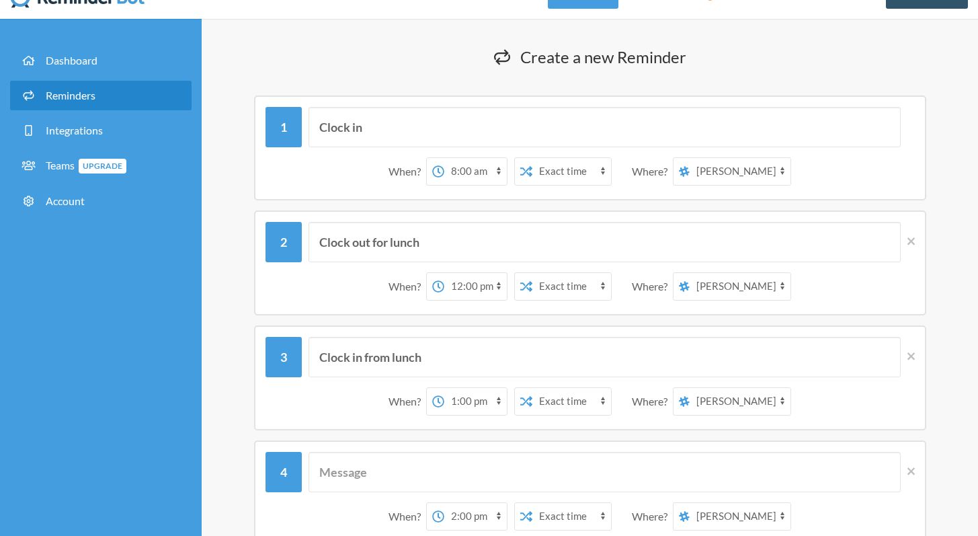
click at [474, 516] on select "12:00 am 12:15 am 12:30 am 12:45 am 1:00 am 1:15 am 1:30 am 1:45 am 2:00 am 2:1…" at bounding box center [475, 516] width 63 height 27
select select "17:00:00"
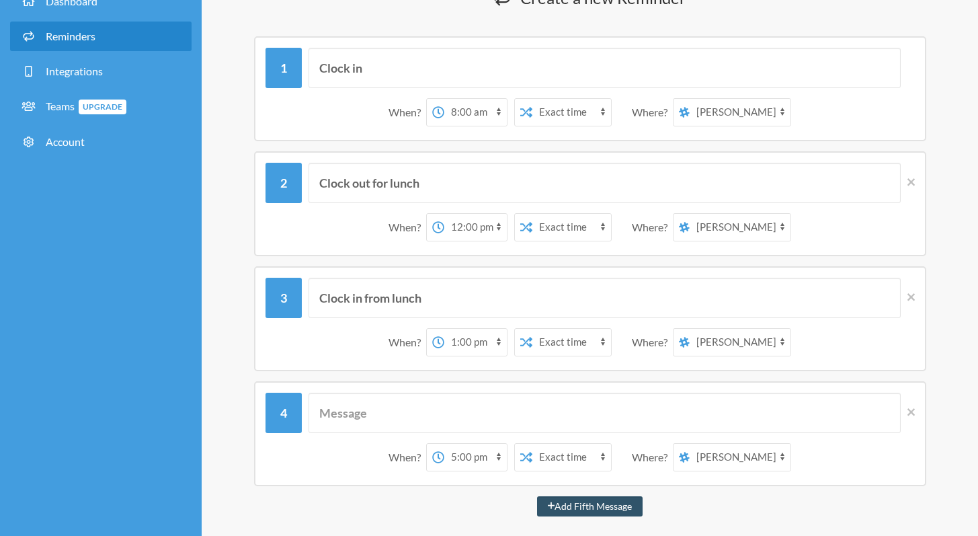
scroll to position [107, 0]
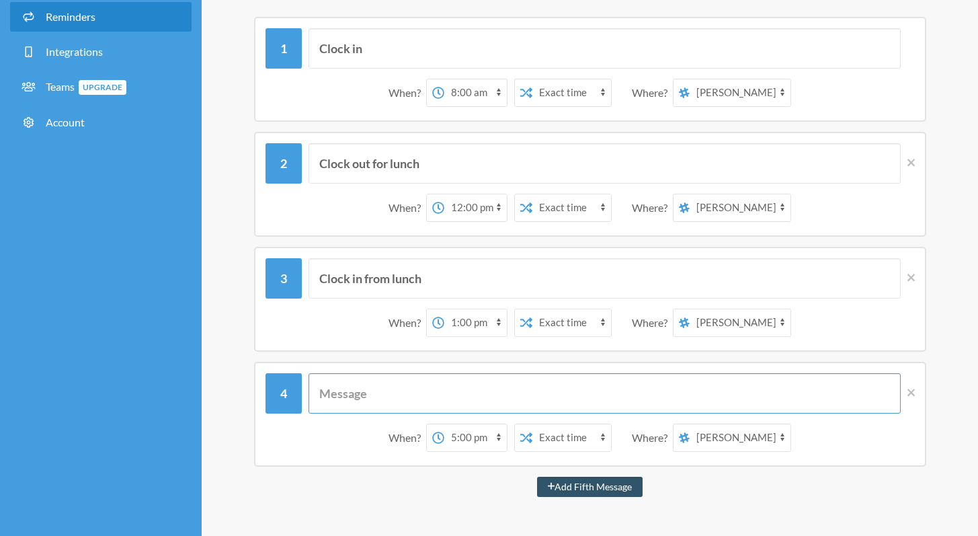
click at [422, 392] on input "text" at bounding box center [604, 393] width 592 height 40
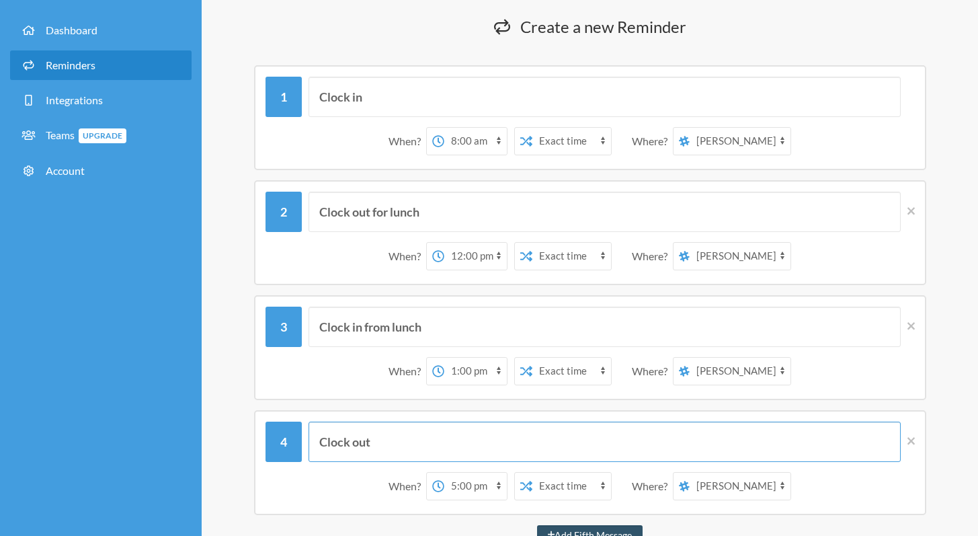
scroll to position [36, 0]
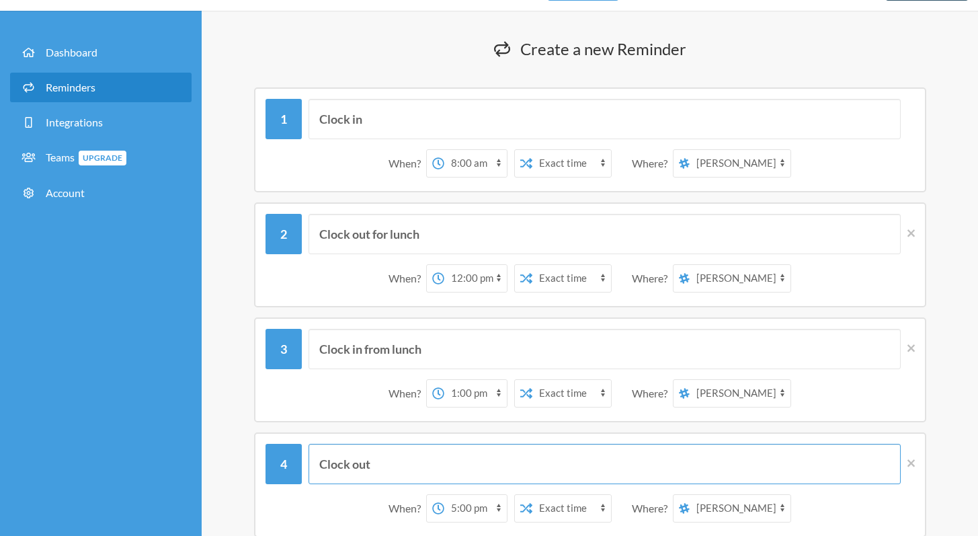
type input "Clock out"
click at [774, 160] on select "[PERSON_NAME]" at bounding box center [740, 163] width 101 height 27
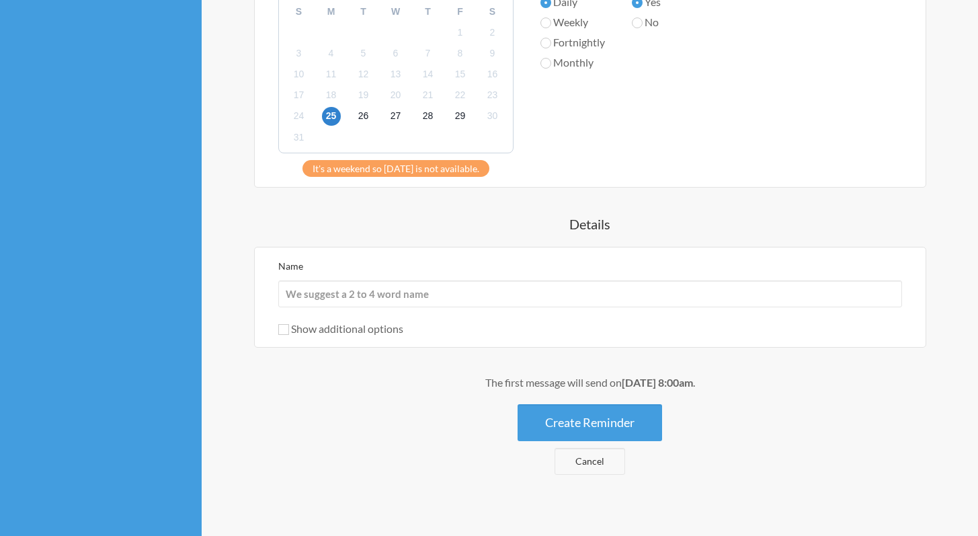
scroll to position [763, 0]
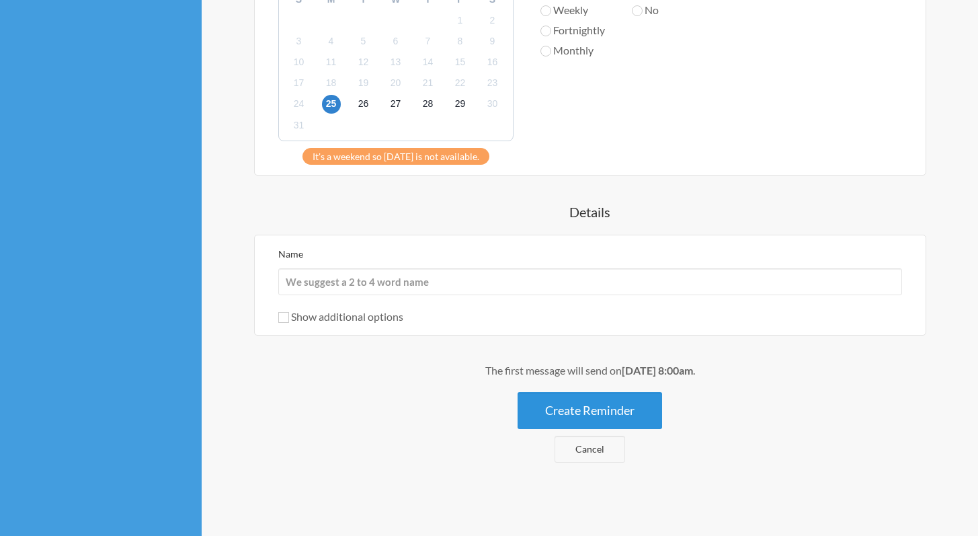
click at [591, 409] on button "Create Reminder" at bounding box center [589, 410] width 144 height 37
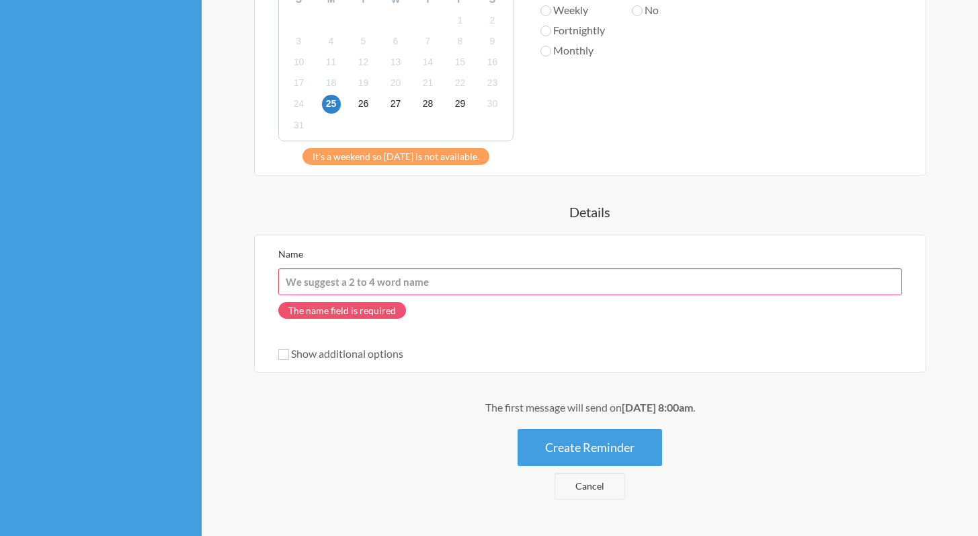
click at [427, 279] on input "Name" at bounding box center [590, 281] width 624 height 27
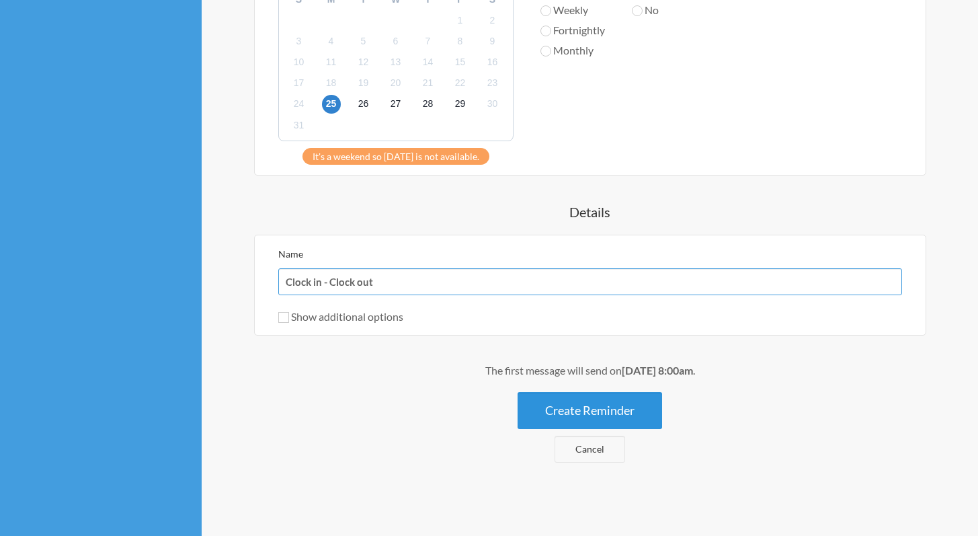
type input "Clock in - Clock out"
click at [599, 402] on button "Create Reminder" at bounding box center [589, 410] width 144 height 37
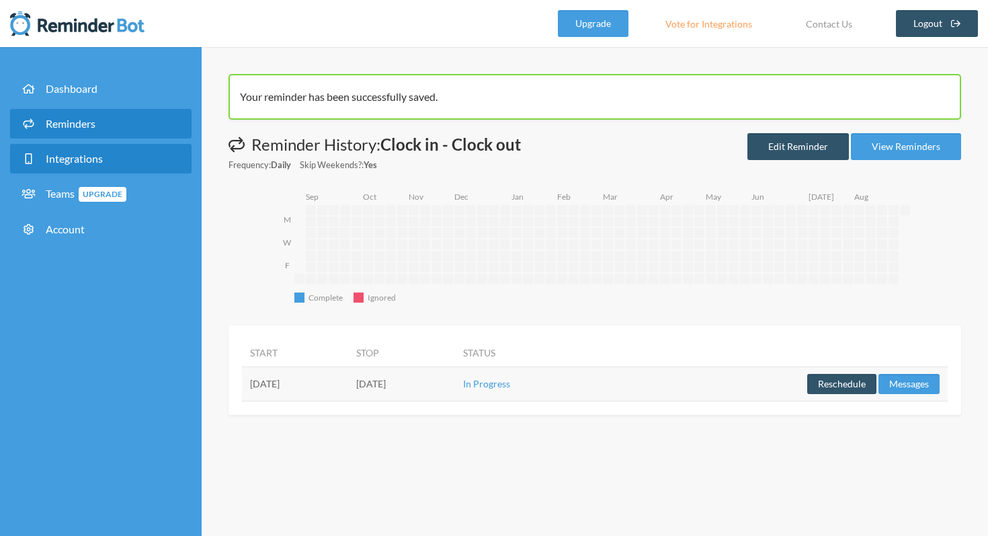
click at [95, 161] on span "Integrations" at bounding box center [74, 158] width 57 height 13
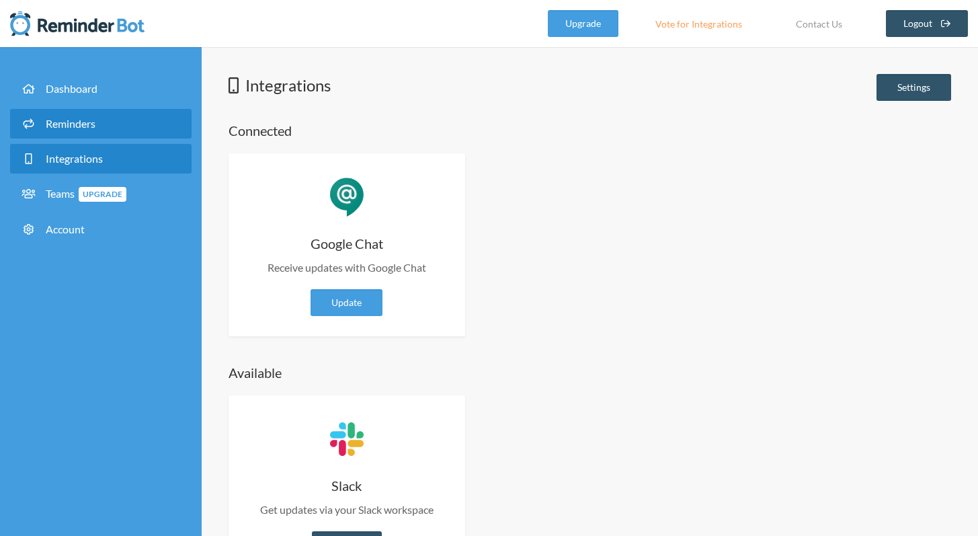
click at [89, 130] on link "Reminders" at bounding box center [100, 124] width 181 height 30
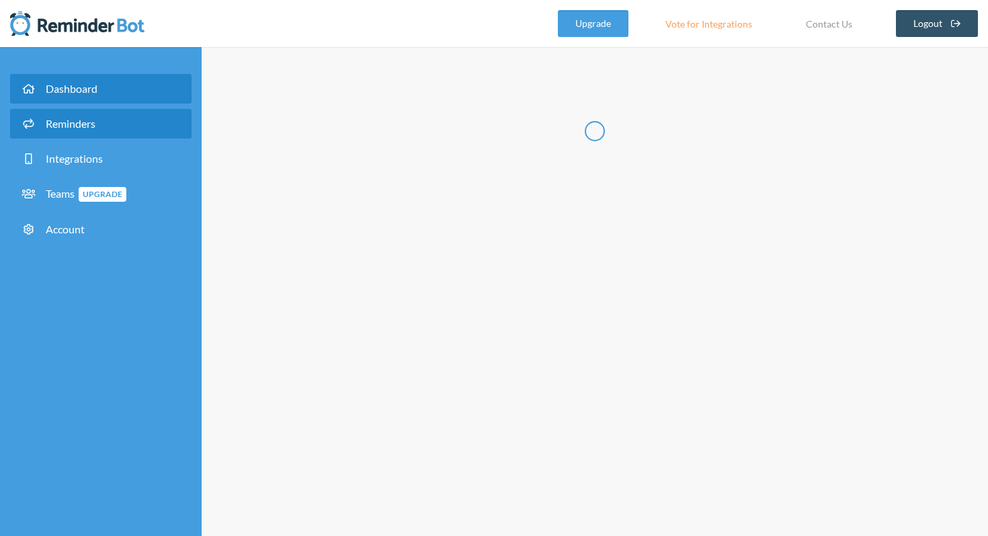
click at [97, 91] on span "Dashboard" at bounding box center [72, 88] width 52 height 13
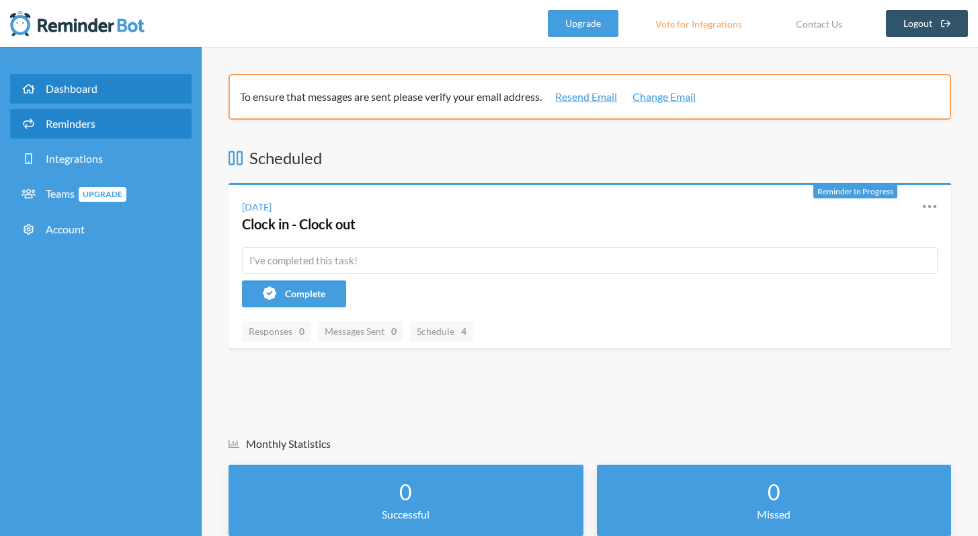
click at [91, 130] on link "Reminders" at bounding box center [100, 124] width 181 height 30
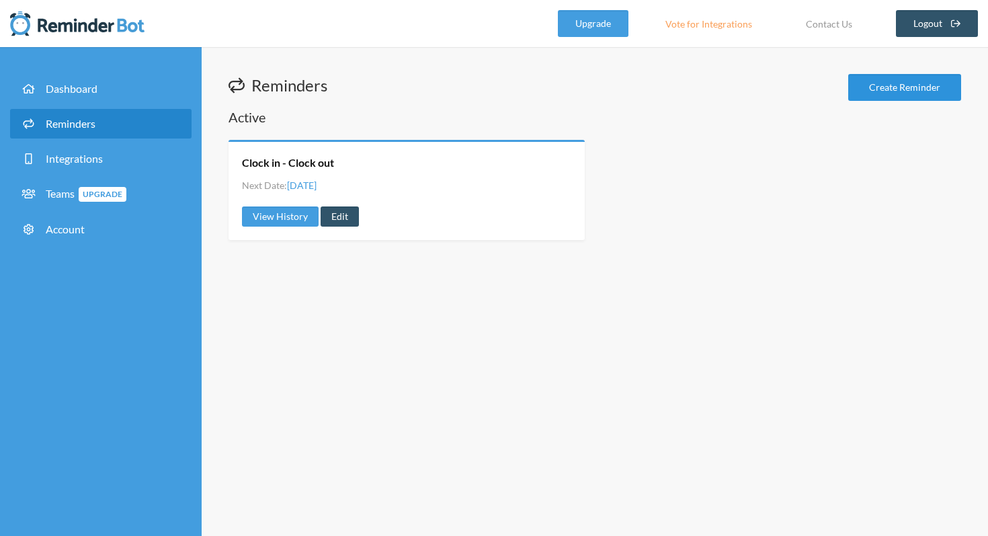
click at [899, 98] on link "Create Reminder" at bounding box center [904, 87] width 113 height 27
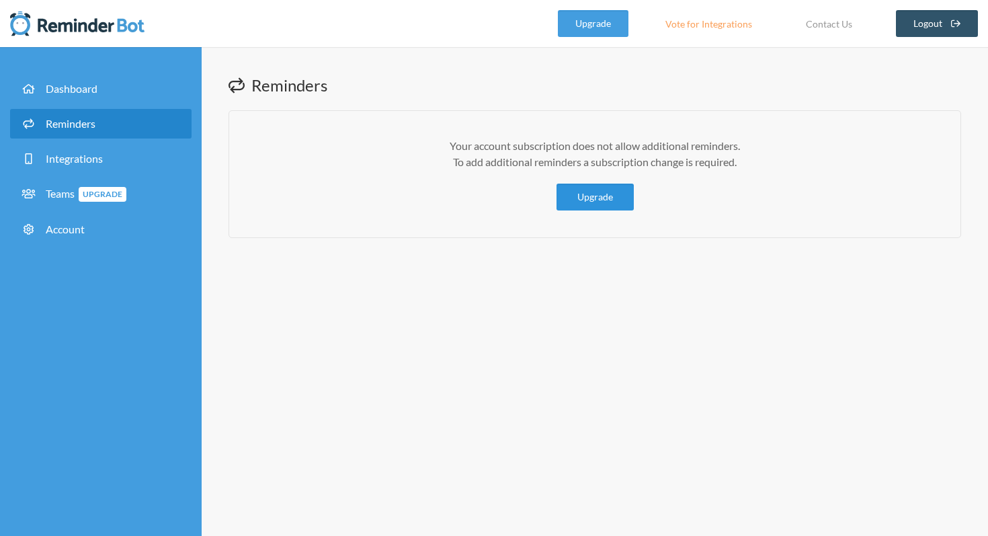
click at [618, 199] on link "Upgrade" at bounding box center [594, 196] width 77 height 27
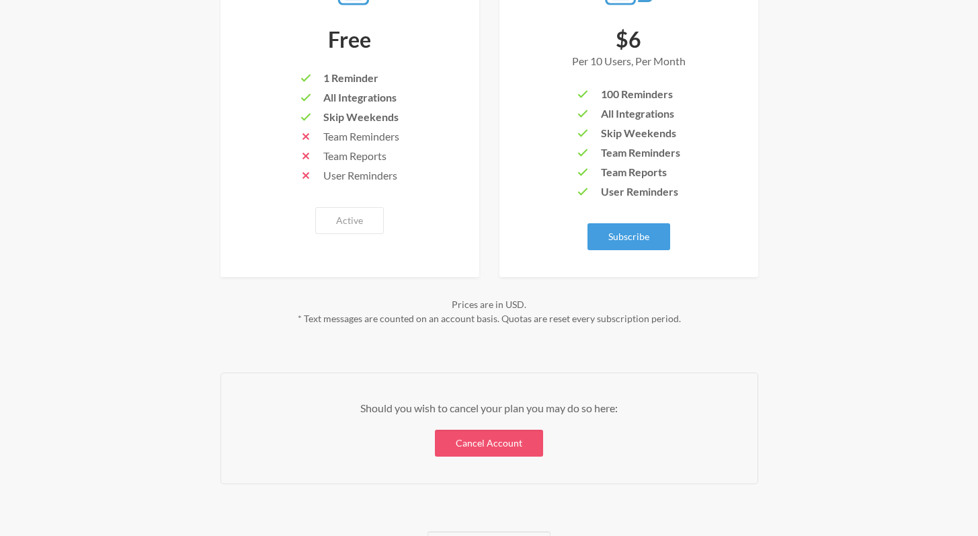
scroll to position [350, 0]
